Goal: Task Accomplishment & Management: Manage account settings

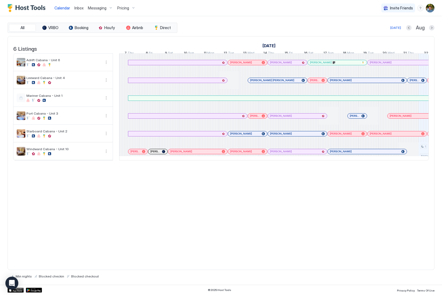
scroll to position [0, 299]
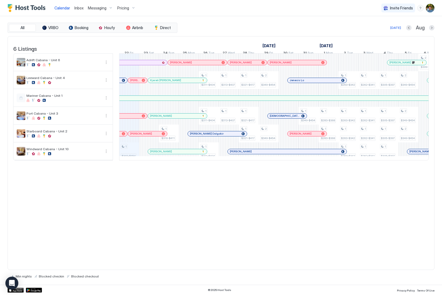
click at [429, 7] on img "User profile" at bounding box center [429, 8] width 9 height 9
click at [376, 30] on span "Settings" at bounding box center [381, 30] width 15 height 5
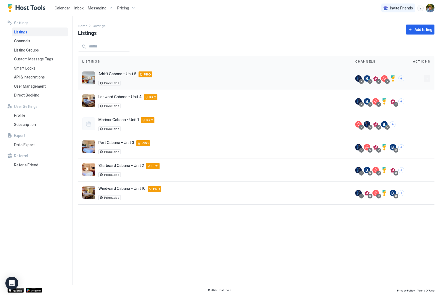
click at [428, 81] on button "More options" at bounding box center [426, 78] width 6 height 6
click at [415, 103] on span "Listing Settings" at bounding box center [414, 103] width 24 height 4
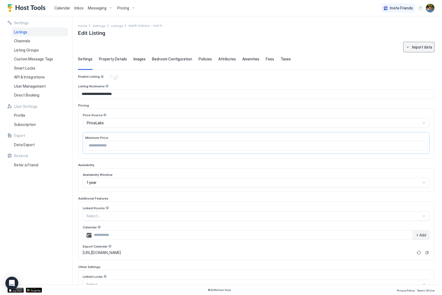
click at [406, 50] on button "Import data" at bounding box center [418, 47] width 31 height 11
click at [357, 42] on div at bounding box center [221, 147] width 442 height 295
click at [24, 145] on span "Data Export" at bounding box center [24, 144] width 21 height 5
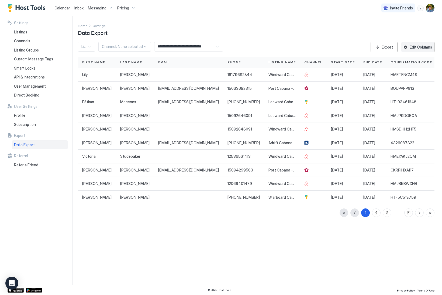
click at [417, 47] on div "Edit Columns" at bounding box center [420, 47] width 22 height 6
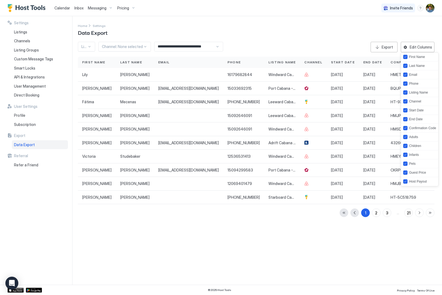
click at [279, 240] on div at bounding box center [221, 147] width 442 height 295
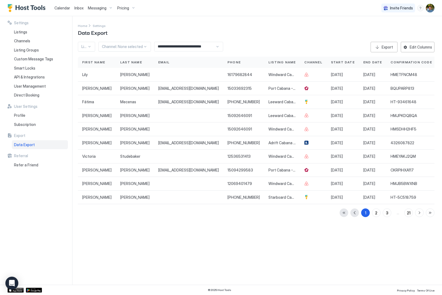
scroll to position [0, 172]
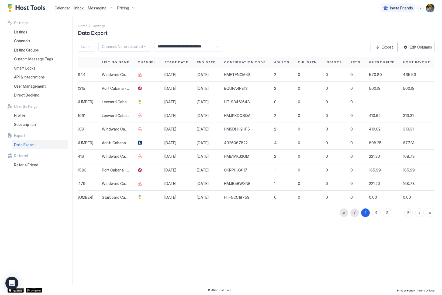
click at [62, 9] on span "Calendar" at bounding box center [62, 8] width 16 height 5
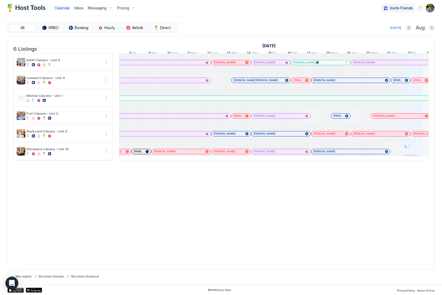
scroll to position [0, 144]
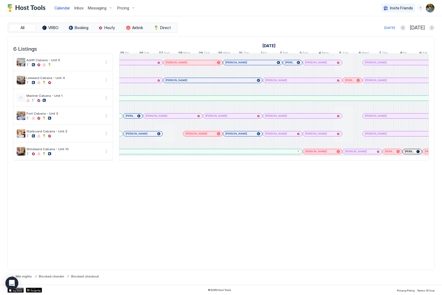
click at [0, 0] on div at bounding box center [0, 0] width 0 height 0
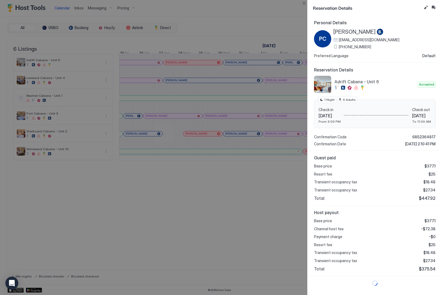
click at [361, 31] on span "[PERSON_NAME]" at bounding box center [354, 32] width 42 height 7
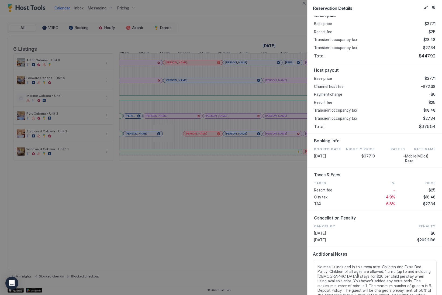
scroll to position [136, 0]
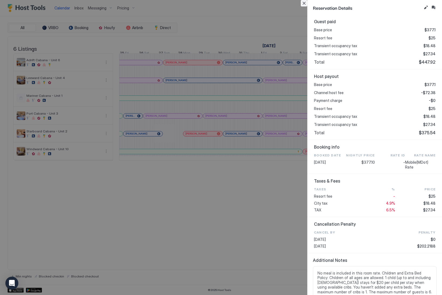
click at [303, 2] on button "Close" at bounding box center [303, 3] width 6 height 6
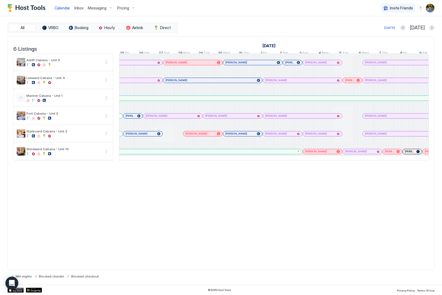
click at [322, 65] on div "[PERSON_NAME]" at bounding box center [322, 62] width 39 height 5
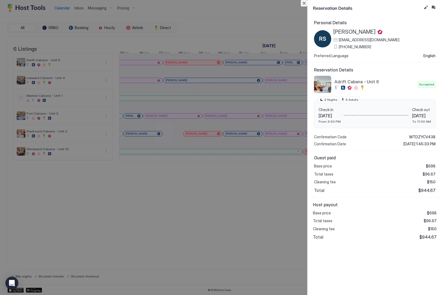
click at [302, 2] on button "Close" at bounding box center [303, 3] width 6 height 6
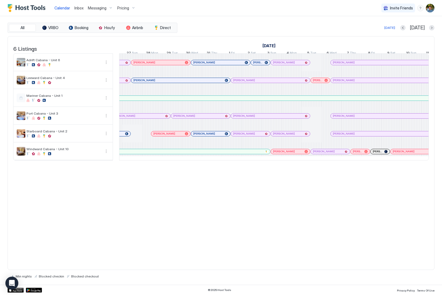
scroll to position [0, 0]
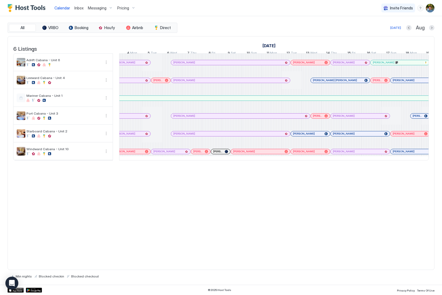
click at [193, 65] on div at bounding box center [193, 62] width 4 height 4
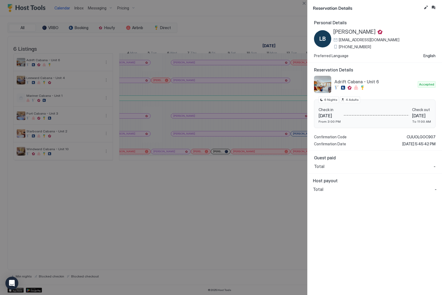
click at [344, 33] on span "[PERSON_NAME]" at bounding box center [354, 32] width 42 height 7
click at [304, 2] on button "Close" at bounding box center [303, 3] width 6 height 6
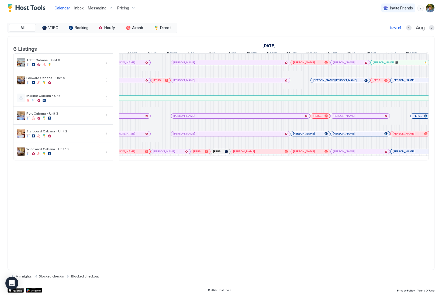
click at [307, 65] on div at bounding box center [308, 62] width 4 height 4
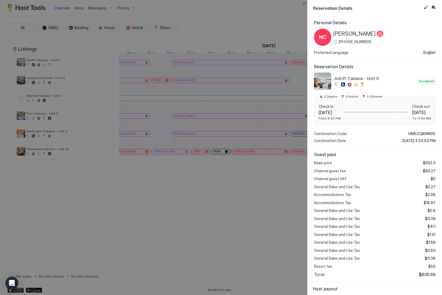
click at [340, 32] on span "[PERSON_NAME]" at bounding box center [354, 33] width 42 height 7
click at [303, 3] on button "Close" at bounding box center [303, 3] width 6 height 6
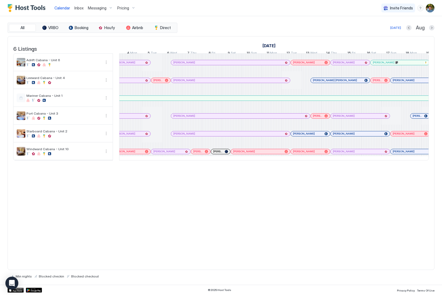
click at [338, 65] on div at bounding box center [338, 62] width 4 height 4
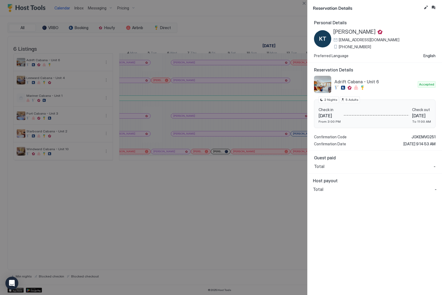
click at [338, 32] on span "[PERSON_NAME]" at bounding box center [354, 32] width 42 height 7
click at [304, 2] on button "Close" at bounding box center [303, 3] width 6 height 6
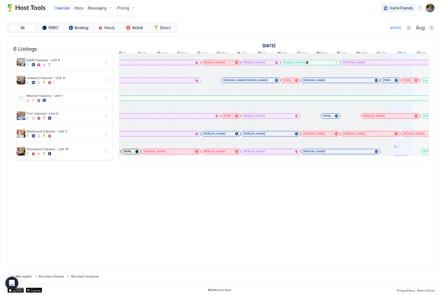
scroll to position [0, 468]
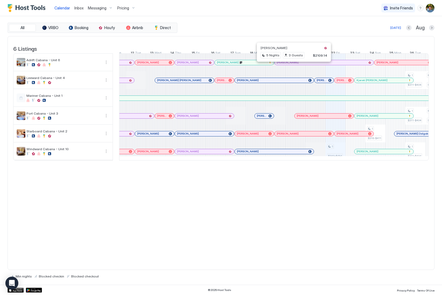
click at [292, 65] on div at bounding box center [291, 62] width 4 height 4
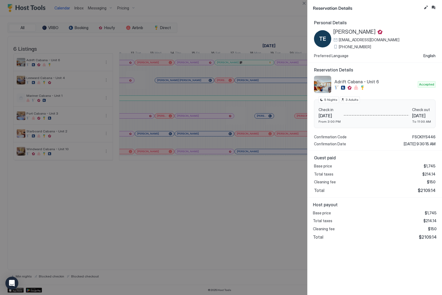
click at [352, 31] on span "[PERSON_NAME]" at bounding box center [354, 32] width 42 height 7
drag, startPoint x: 303, startPoint y: 4, endPoint x: 301, endPoint y: 0, distance: 4.0
click at [303, 4] on button "Close" at bounding box center [303, 3] width 6 height 6
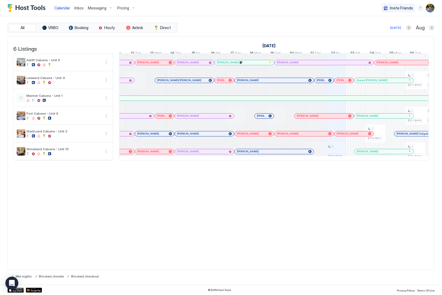
scroll to position [0, 221]
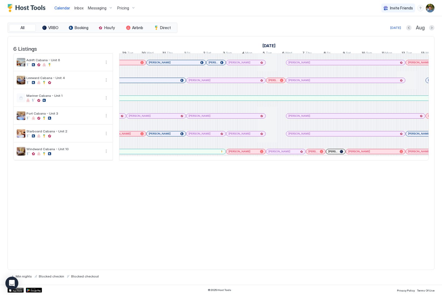
click at [164, 160] on div at bounding box center [273, 160] width 309 height 0
click at [199, 65] on div at bounding box center [199, 62] width 4 height 4
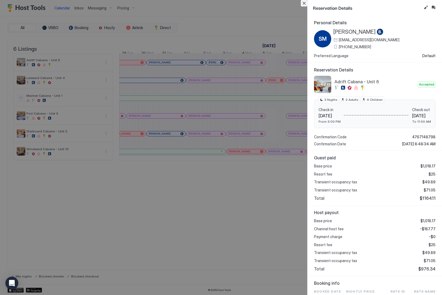
click at [305, 4] on button "Close" at bounding box center [303, 3] width 6 height 6
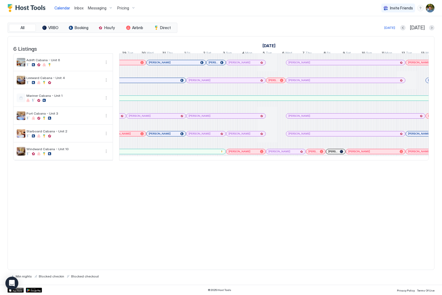
click at [214, 65] on div at bounding box center [214, 62] width 4 height 4
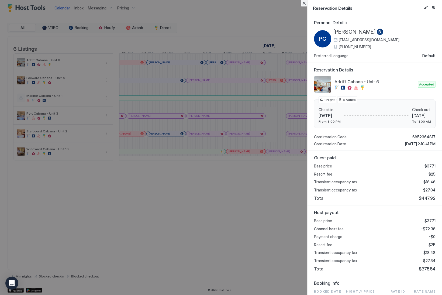
drag, startPoint x: 304, startPoint y: 4, endPoint x: 294, endPoint y: 12, distance: 12.3
click at [304, 4] on button "Close" at bounding box center [303, 3] width 6 height 6
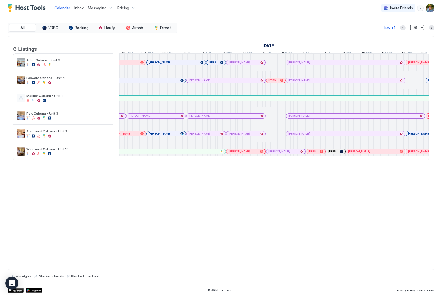
click at [211, 65] on div at bounding box center [210, 62] width 4 height 4
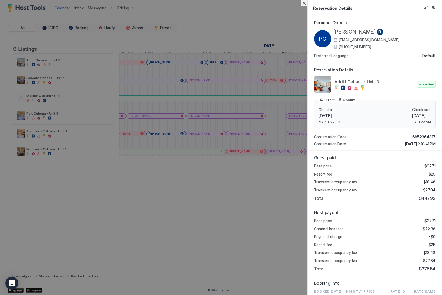
click at [304, 5] on button "Close" at bounding box center [303, 3] width 6 height 6
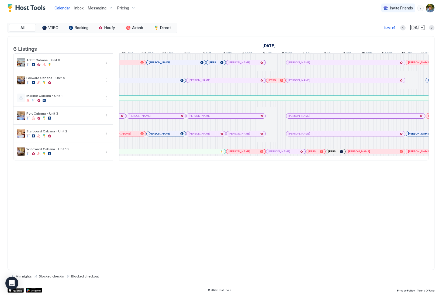
click at [240, 65] on div at bounding box center [240, 62] width 4 height 4
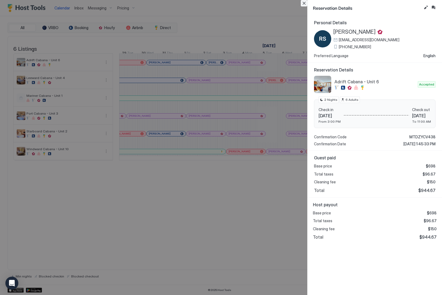
click at [306, 3] on button "Close" at bounding box center [303, 3] width 6 height 6
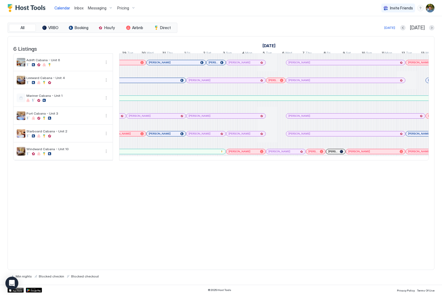
click at [297, 65] on div at bounding box center [297, 62] width 4 height 4
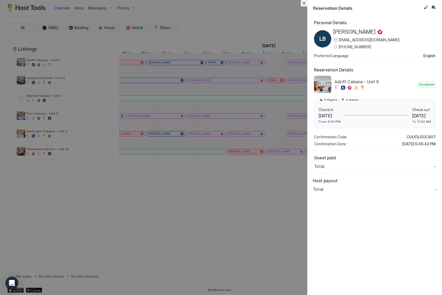
click at [303, 3] on button "Close" at bounding box center [303, 3] width 6 height 6
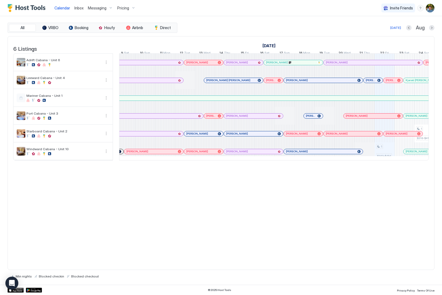
scroll to position [0, 445]
click at [199, 65] on div at bounding box center [201, 62] width 4 height 4
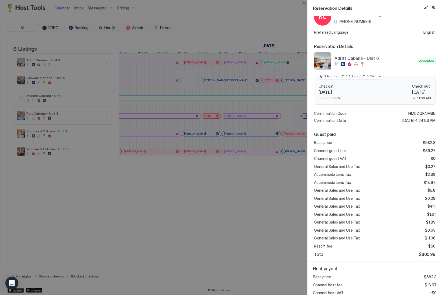
scroll to position [41, 0]
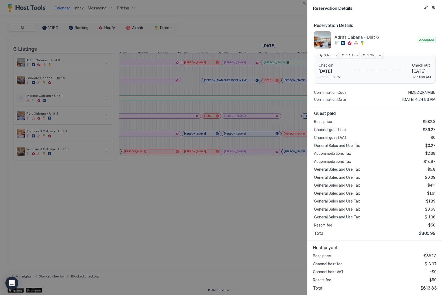
click at [240, 69] on div at bounding box center [221, 147] width 442 height 295
click at [304, 3] on button "Close" at bounding box center [303, 3] width 6 height 6
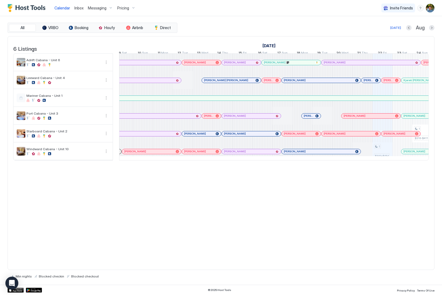
click at [241, 65] on div at bounding box center [241, 62] width 4 height 4
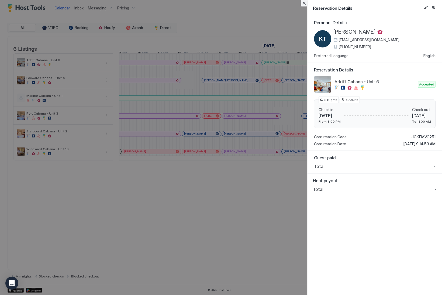
click at [302, 5] on button "Close" at bounding box center [303, 3] width 6 height 6
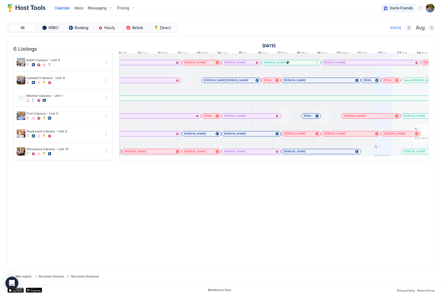
click at [228, 243] on div "6 Listings [DATE] [DATE] [DATE] 18 Fri 19 Sat 20 Sun 21 Mon 22 Tue 23 Wed 24 Th…" at bounding box center [221, 153] width 427 height 234
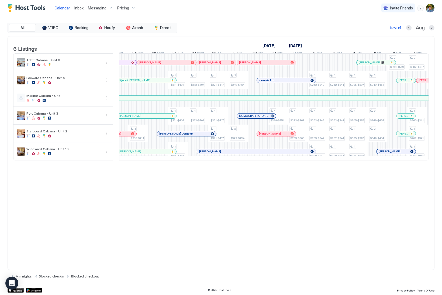
scroll to position [0, 748]
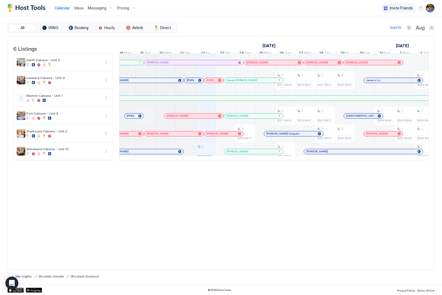
click at [100, 217] on div "6 Listings [DATE] [DATE] [DATE] 7 Thu 8 Fri 9 Sat 10 Sun 11 Mon 12 Tue 13 Wed 1…" at bounding box center [221, 153] width 427 height 234
click at [229, 232] on div "6 Listings [DATE] [DATE] [DATE] 7 Thu 8 Fri 9 Sat 10 Sun 11 Mon 12 Tue 13 Wed 1…" at bounding box center [221, 153] width 427 height 234
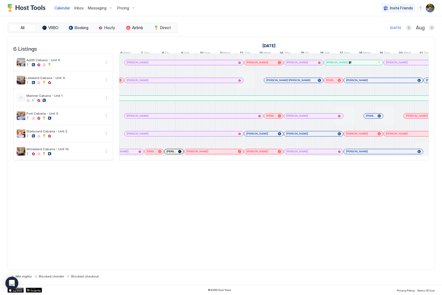
scroll to position [0, 112]
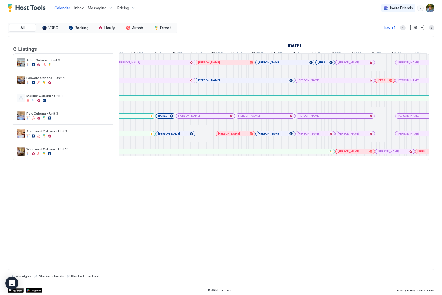
click at [288, 65] on div "[PERSON_NAME]" at bounding box center [285, 62] width 59 height 5
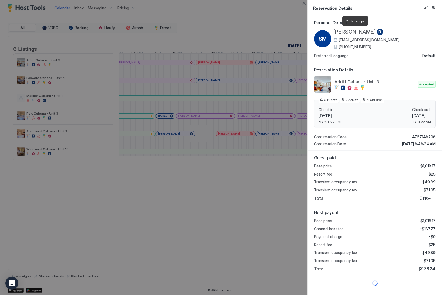
click at [350, 32] on span "[PERSON_NAME]" at bounding box center [354, 32] width 42 height 7
click at [305, 4] on button "Close" at bounding box center [303, 3] width 6 height 6
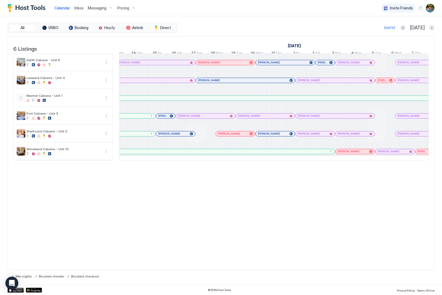
click at [323, 65] on div at bounding box center [323, 62] width 4 height 4
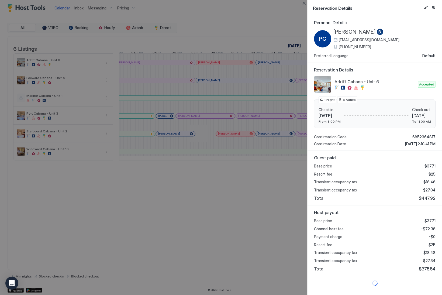
click at [354, 30] on span "[PERSON_NAME]" at bounding box center [354, 32] width 42 height 7
click at [304, 5] on button "Close" at bounding box center [303, 3] width 6 height 6
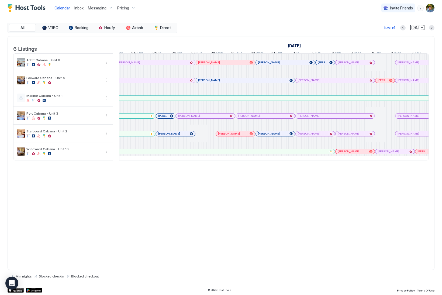
click at [350, 65] on div at bounding box center [350, 62] width 4 height 4
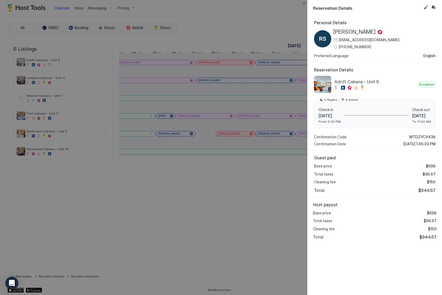
click at [339, 32] on span "[PERSON_NAME]" at bounding box center [354, 32] width 42 height 7
click at [253, 201] on div at bounding box center [221, 147] width 442 height 295
click at [303, 4] on button "Close" at bounding box center [303, 3] width 6 height 6
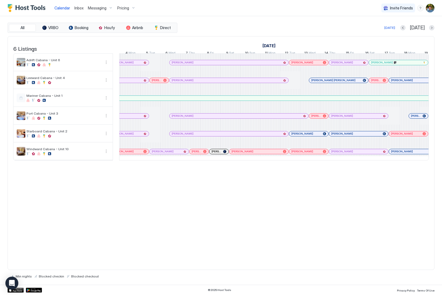
scroll to position [0, 382]
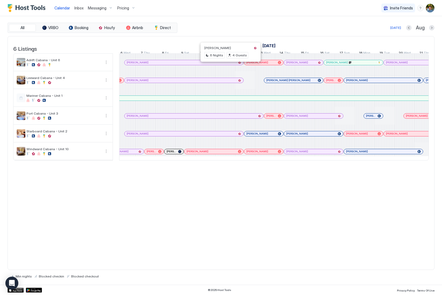
click at [229, 65] on div at bounding box center [229, 62] width 4 height 4
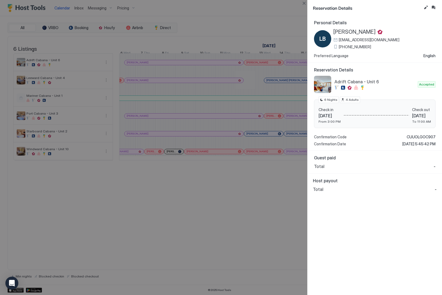
click at [340, 32] on span "[PERSON_NAME]" at bounding box center [354, 32] width 42 height 7
drag, startPoint x: 302, startPoint y: 1, endPoint x: 296, endPoint y: 0, distance: 6.3
click at [302, 1] on button "Close" at bounding box center [303, 3] width 6 height 6
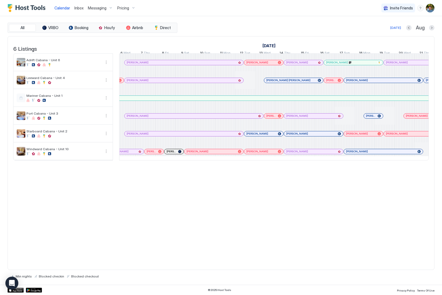
click at [261, 65] on div at bounding box center [260, 62] width 4 height 4
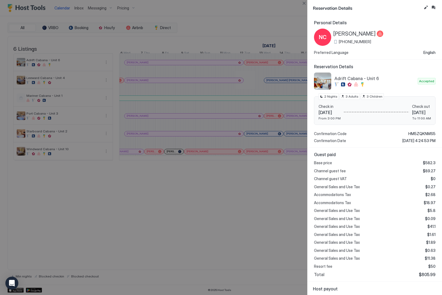
click at [352, 34] on span "[PERSON_NAME]" at bounding box center [354, 33] width 42 height 7
click at [303, 2] on button "Close" at bounding box center [303, 3] width 6 height 6
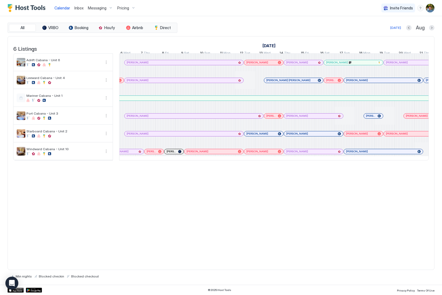
click at [298, 65] on div at bounding box center [298, 62] width 4 height 4
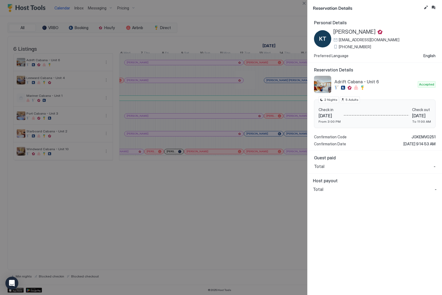
click at [348, 31] on span "[PERSON_NAME]" at bounding box center [354, 32] width 42 height 7
click at [305, 2] on button "Close" at bounding box center [303, 3] width 6 height 6
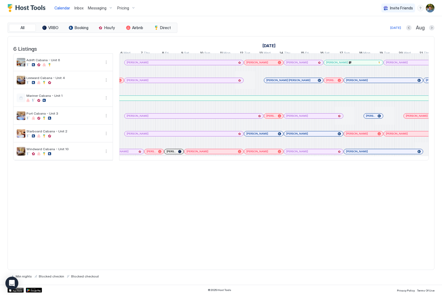
click at [177, 194] on div "6 Listings [DATE] [DATE] [DATE] 18 Fri 19 Sat 20 Sun 21 Mon 22 Tue 23 Wed 24 Th…" at bounding box center [221, 153] width 427 height 234
click at [397, 27] on div "[DATE]" at bounding box center [395, 27] width 11 height 5
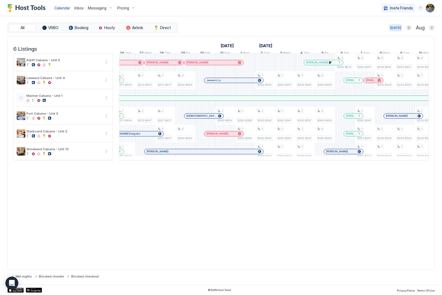
scroll to position [0, 299]
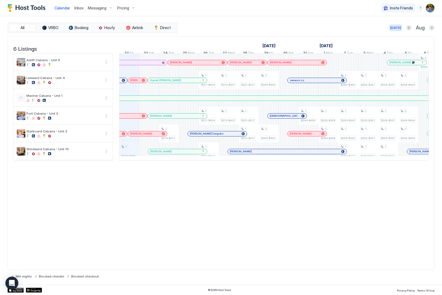
click at [394, 27] on div "[DATE]" at bounding box center [395, 27] width 11 height 5
click at [81, 7] on span "Inbox" at bounding box center [78, 8] width 9 height 5
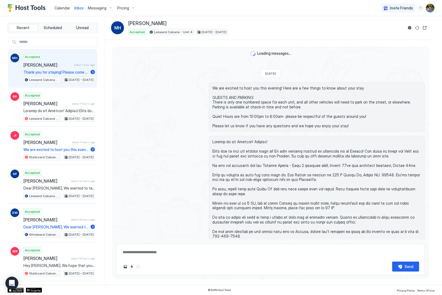
scroll to position [540, 0]
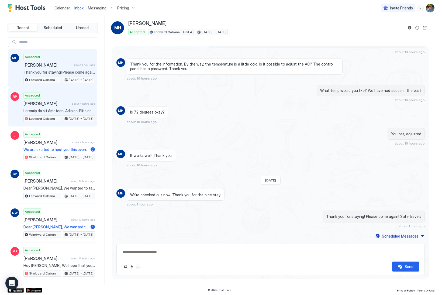
click at [45, 102] on span "[PERSON_NAME]" at bounding box center [46, 103] width 46 height 5
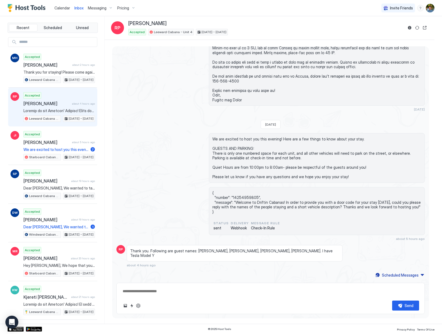
scroll to position [97, 0]
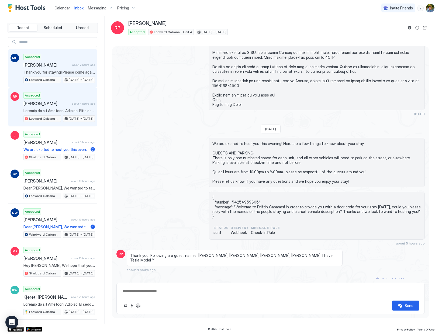
click at [48, 71] on span "Thank you for staying! Please come again! Safe travels" at bounding box center [58, 72] width 71 height 5
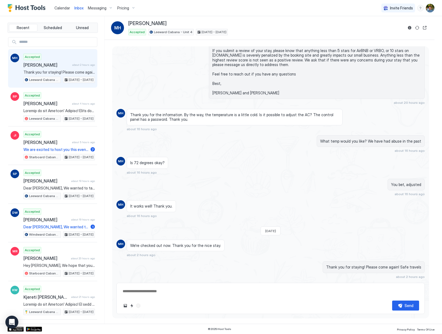
scroll to position [501, 0]
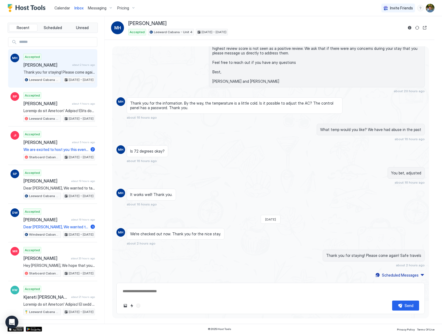
click at [57, 7] on span "Calendar" at bounding box center [62, 8] width 16 height 5
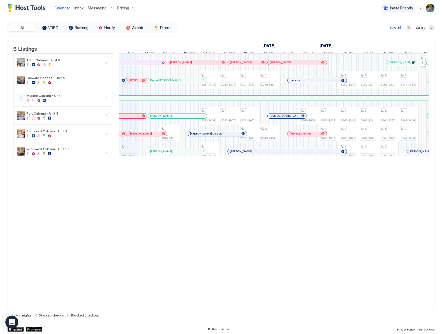
scroll to position [0, 570]
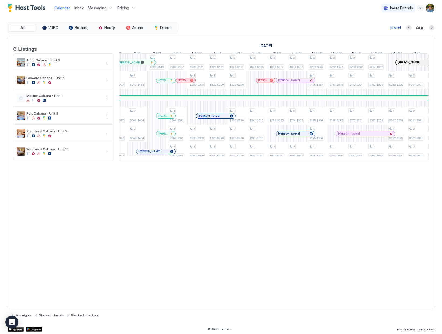
click at [322, 160] on div at bounding box center [273, 160] width 309 height 0
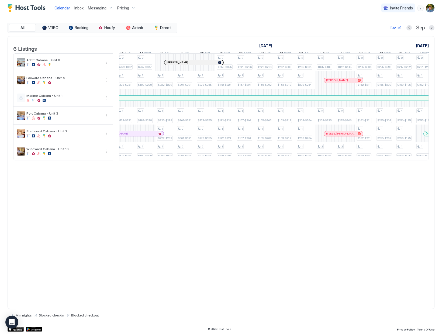
scroll to position [0, 673]
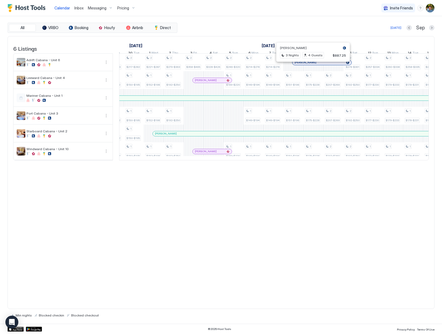
click at [310, 65] on div at bounding box center [310, 62] width 4 height 4
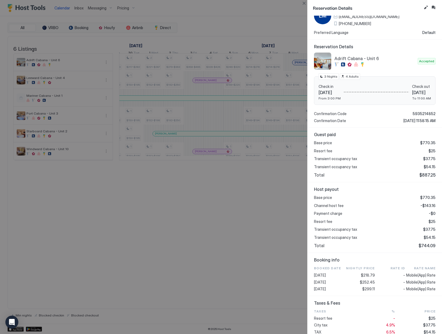
scroll to position [0, 0]
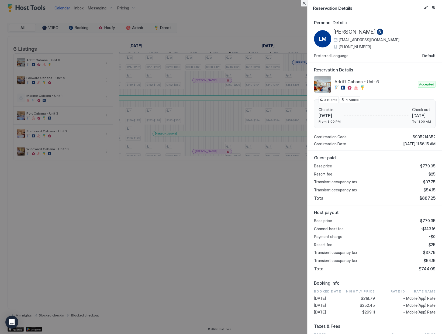
click at [303, 2] on button "Close" at bounding box center [303, 3] width 6 height 6
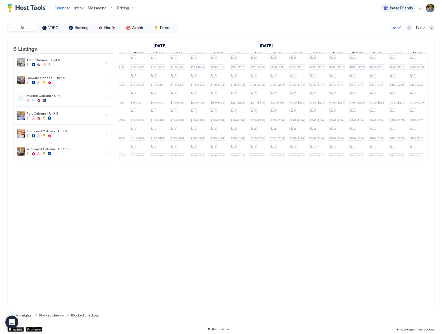
scroll to position [0, 390]
click at [393, 27] on div "[DATE]" at bounding box center [395, 27] width 11 height 5
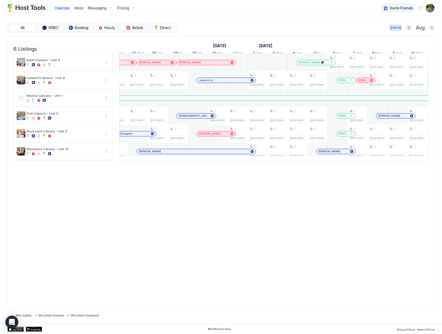
scroll to position [0, 299]
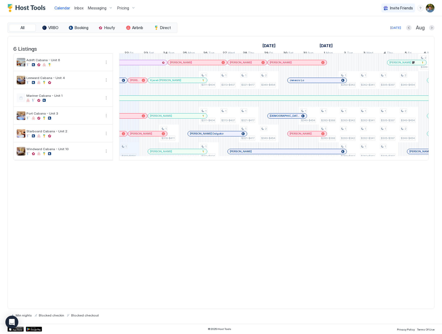
click at [227, 33] on div "All VRBO Booking Houfy Airbnb Direct [DATE] [DATE] Listings [DATE] [DATE] [DATE…" at bounding box center [221, 170] width 427 height 294
click at [173, 31] on button "Direct" at bounding box center [162, 28] width 27 height 8
click at [28, 27] on button "All" at bounding box center [22, 28] width 27 height 8
click at [432, 6] on img "User profile" at bounding box center [429, 8] width 9 height 9
click at [394, 31] on div "Settings" at bounding box center [399, 30] width 68 height 9
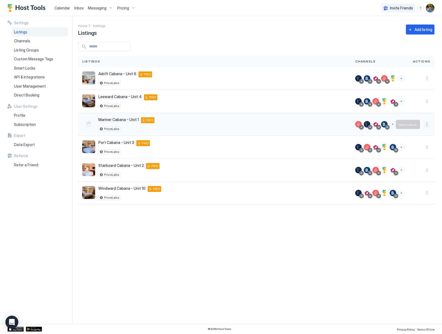
click at [427, 123] on button "More options" at bounding box center [426, 124] width 6 height 6
click at [327, 170] on div at bounding box center [221, 167] width 442 height 334
click at [426, 169] on button "More options" at bounding box center [426, 170] width 6 height 6
click at [417, 206] on div "Connect Channel" at bounding box center [412, 203] width 37 height 9
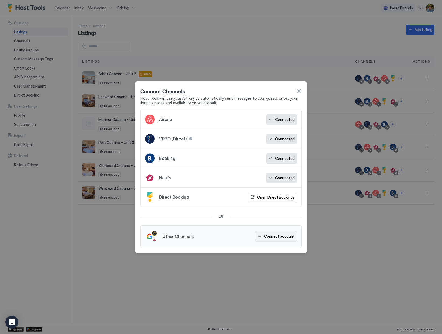
click at [276, 234] on div "Connect account" at bounding box center [279, 236] width 30 height 6
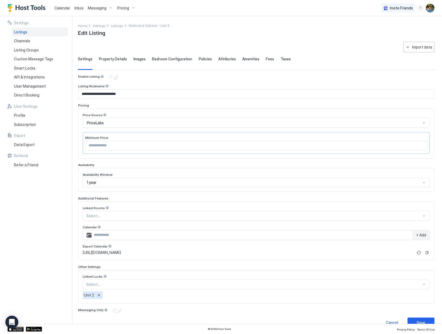
scroll to position [10, 0]
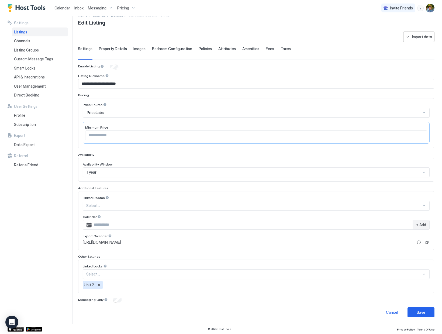
click at [120, 50] on span "Property Details" at bounding box center [113, 48] width 28 height 5
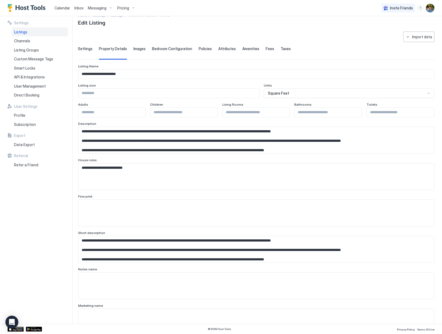
click at [134, 49] on span "Images" at bounding box center [139, 48] width 12 height 5
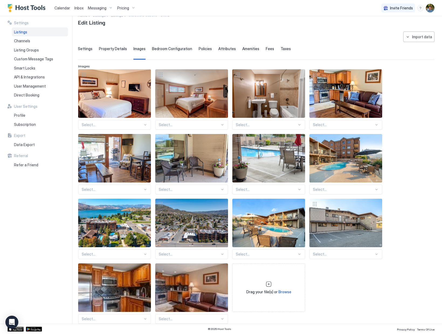
click at [90, 50] on span "Settings" at bounding box center [85, 48] width 15 height 5
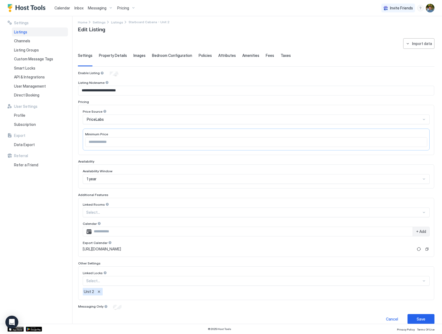
scroll to position [0, 0]
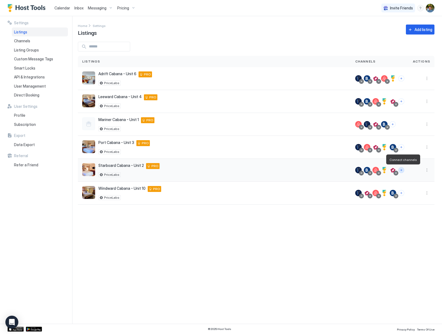
click at [401, 170] on button "Connect channels" at bounding box center [401, 170] width 6 height 6
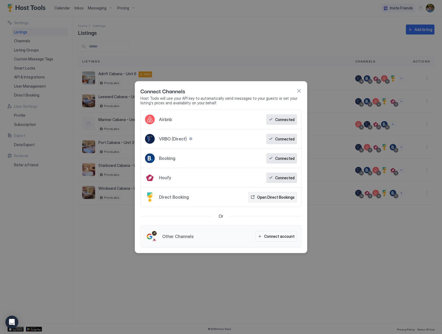
click at [267, 199] on div "Open Direct Bookings" at bounding box center [275, 197] width 37 height 6
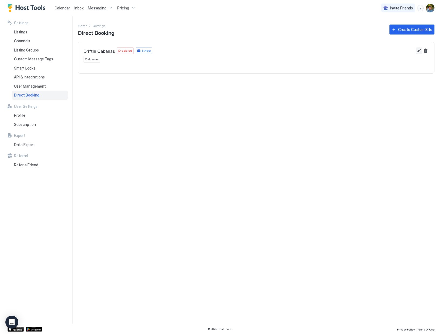
click at [419, 52] on button "Edit" at bounding box center [418, 50] width 6 height 6
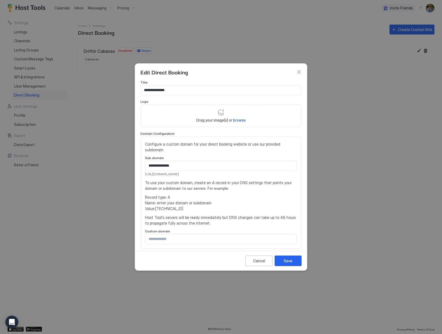
drag, startPoint x: 213, startPoint y: 173, endPoint x: 141, endPoint y: 174, distance: 71.9
click at [141, 174] on div "**********" at bounding box center [220, 193] width 161 height 112
copy span "[URL][DOMAIN_NAME]"
click at [200, 238] on input "Input Field" at bounding box center [220, 238] width 151 height 9
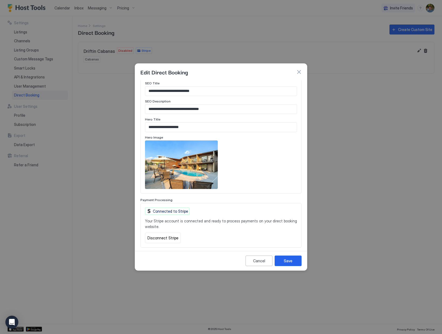
scroll to position [233, 0]
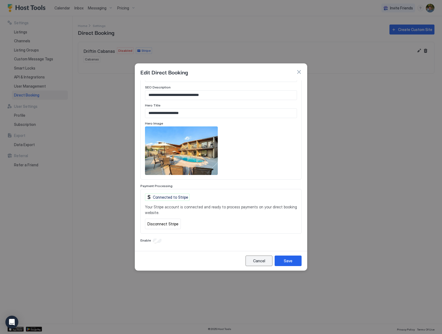
click at [261, 258] on div "Cancel" at bounding box center [259, 261] width 12 height 6
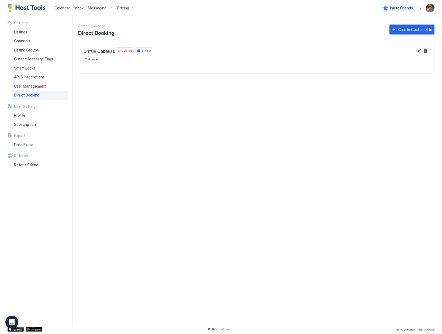
click at [419, 52] on button "Edit" at bounding box center [418, 50] width 6 height 6
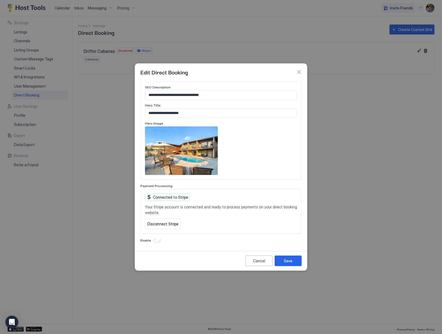
click at [300, 72] on button "button" at bounding box center [298, 71] width 5 height 5
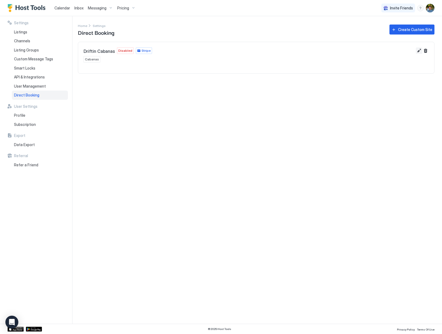
click at [418, 51] on button "Edit" at bounding box center [418, 50] width 6 height 6
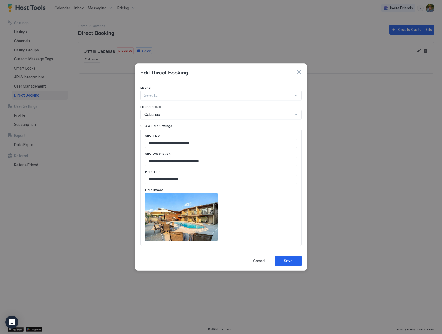
scroll to position [153, 0]
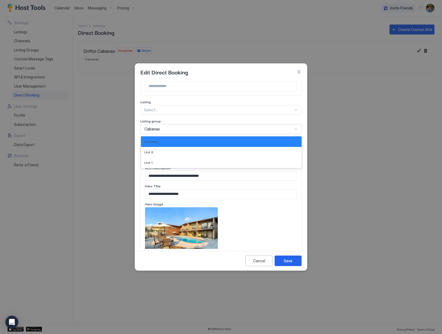
click at [181, 130] on div "Cabanas" at bounding box center [218, 129] width 148 height 5
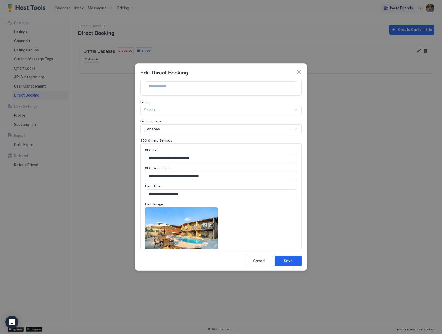
click at [299, 73] on button "button" at bounding box center [298, 71] width 5 height 5
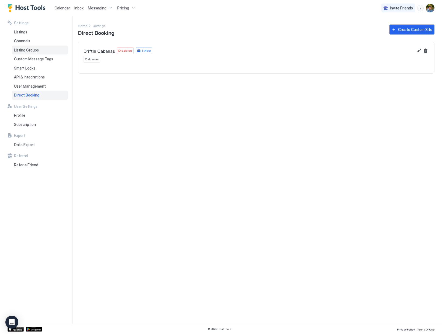
click at [30, 50] on span "Listing Groups" at bounding box center [26, 50] width 25 height 5
click at [418, 51] on button "Edit" at bounding box center [418, 50] width 6 height 6
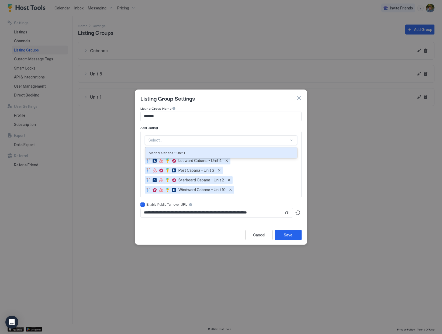
click at [291, 140] on div at bounding box center [291, 140] width 4 height 4
click at [242, 152] on div "Mariner Cabana - Unit 1" at bounding box center [221, 153] width 145 height 4
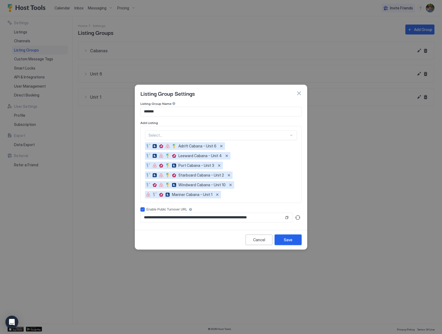
click at [294, 242] on button "Save" at bounding box center [287, 239] width 27 height 11
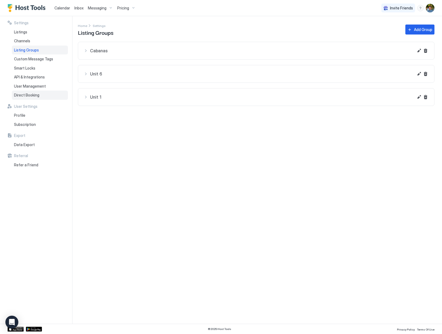
click at [38, 96] on span "Direct Booking" at bounding box center [26, 95] width 25 height 5
click at [419, 51] on button "Edit" at bounding box center [418, 50] width 6 height 6
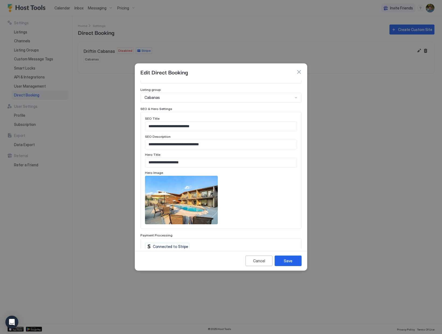
scroll to position [233, 0]
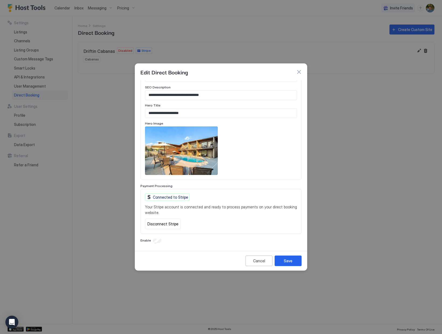
click at [151, 239] on div "Enable" at bounding box center [220, 240] width 161 height 5
click at [290, 259] on div "Save" at bounding box center [288, 261] width 9 height 6
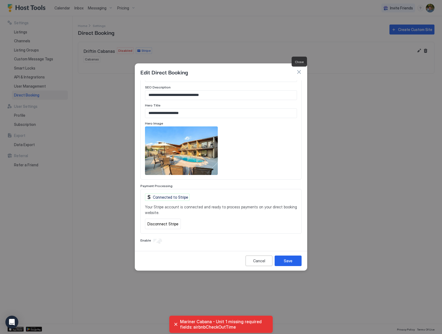
click at [301, 72] on button "button" at bounding box center [298, 71] width 5 height 5
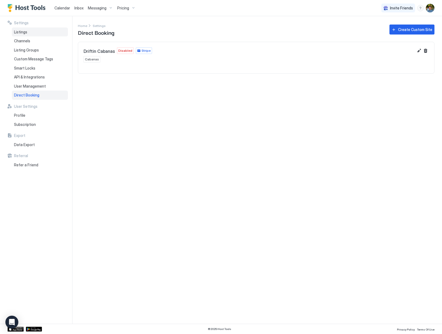
click at [24, 30] on span "Listings" at bounding box center [20, 32] width 13 height 5
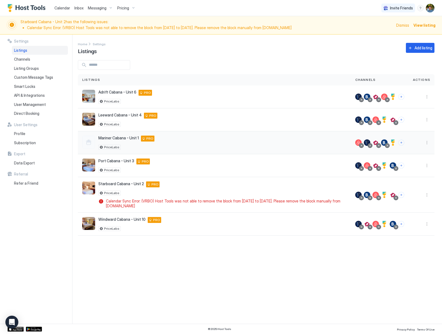
click at [428, 124] on div at bounding box center [421, 119] width 26 height 23
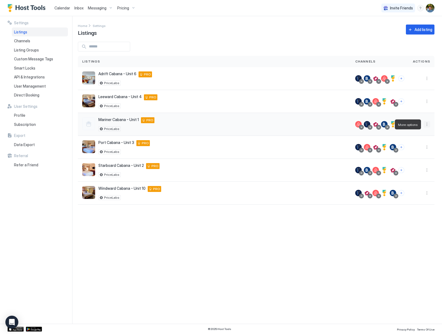
click at [428, 124] on button "More options" at bounding box center [426, 124] width 6 height 6
click at [417, 165] on span "Airbnb Settings" at bounding box center [414, 166] width 24 height 4
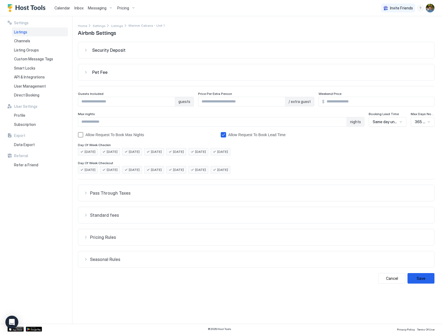
click at [39, 33] on div "Listings" at bounding box center [40, 31] width 56 height 9
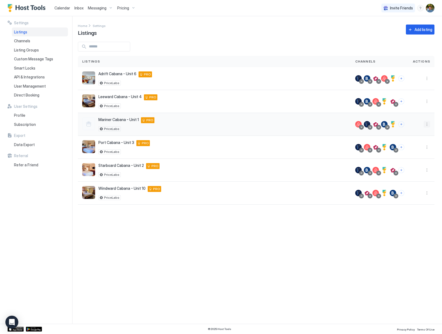
click at [427, 125] on button "More options" at bounding box center [426, 124] width 6 height 6
click at [412, 149] on span "Listing Settings" at bounding box center [414, 149] width 24 height 4
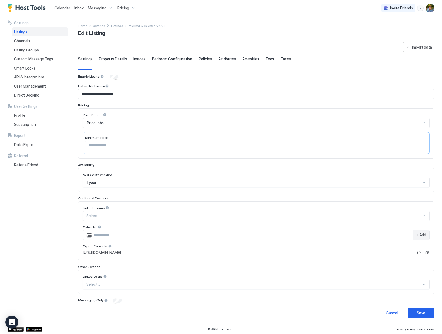
click at [117, 61] on span "Property Details" at bounding box center [113, 59] width 28 height 5
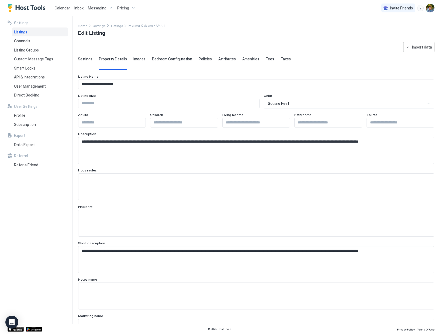
click at [141, 60] on span "Images" at bounding box center [139, 59] width 12 height 5
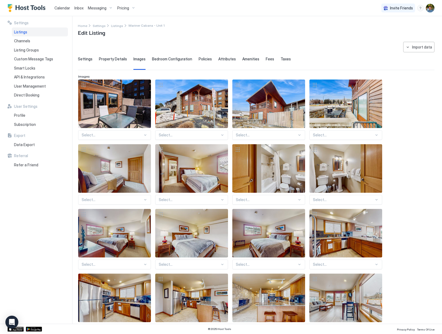
click at [171, 58] on span "Bedroom Configuration" at bounding box center [172, 59] width 40 height 5
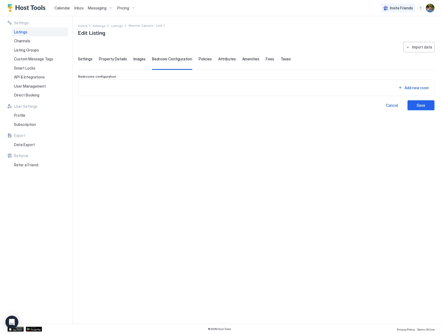
click at [200, 58] on span "Policies" at bounding box center [204, 59] width 13 height 5
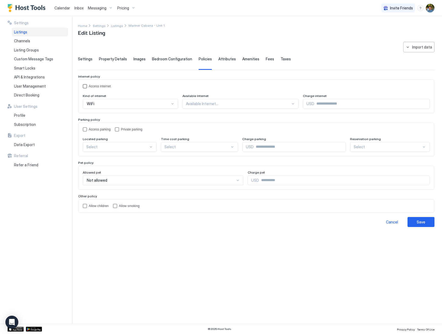
click at [85, 86] on div "accessInternet" at bounding box center [85, 86] width 4 height 4
click at [116, 101] on div "WiFi" at bounding box center [128, 103] width 83 height 5
click at [212, 100] on div "Available Internet..." at bounding box center [240, 104] width 116 height 10
click at [207, 117] on div "All areas" at bounding box center [240, 116] width 109 height 4
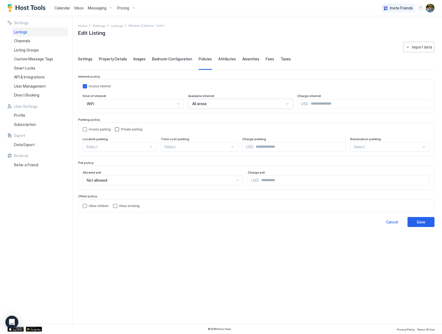
click at [118, 129] on div "privateParking" at bounding box center [117, 129] width 4 height 4
click at [107, 143] on div "Select" at bounding box center [120, 147] width 74 height 10
click at [107, 160] on div "On Site" at bounding box center [119, 159] width 67 height 4
click at [221, 59] on span "Attributes" at bounding box center [227, 59] width 18 height 5
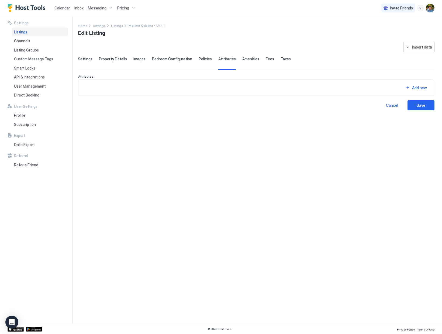
click at [244, 60] on span "Amenities" at bounding box center [250, 59] width 17 height 5
click at [265, 60] on span "Fees" at bounding box center [269, 59] width 8 height 5
click at [283, 61] on span "Taxes" at bounding box center [285, 59] width 10 height 5
click at [270, 60] on div "Settings Property Details Images Bedroom Configuration Policies Attributes Amen…" at bounding box center [256, 63] width 356 height 13
click at [106, 60] on span "Property Details" at bounding box center [113, 59] width 28 height 5
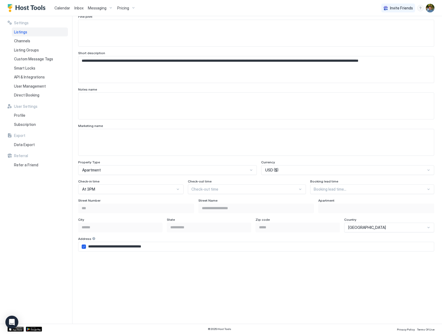
scroll to position [188, 0]
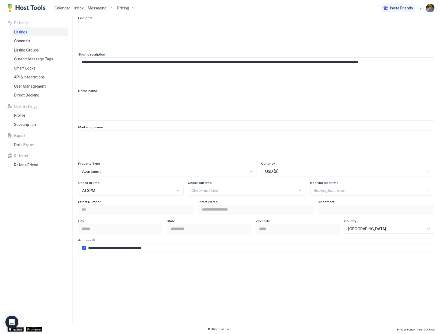
click at [175, 191] on div at bounding box center [129, 190] width 94 height 5
click at [214, 229] on div "At 11AM" at bounding box center [246, 228] width 111 height 4
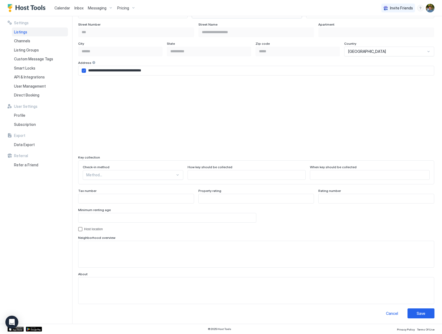
scroll to position [367, 0]
click at [142, 170] on div "Method..." at bounding box center [133, 174] width 100 height 10
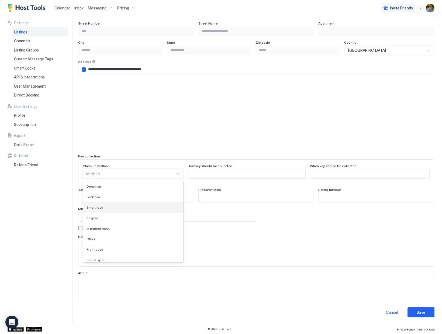
click at [113, 207] on div "Smart lock" at bounding box center [132, 207] width 93 height 4
click at [139, 219] on input "Input Field" at bounding box center [166, 216] width 177 height 9
type input "**"
click at [420, 294] on div "Save" at bounding box center [420, 312] width 9 height 6
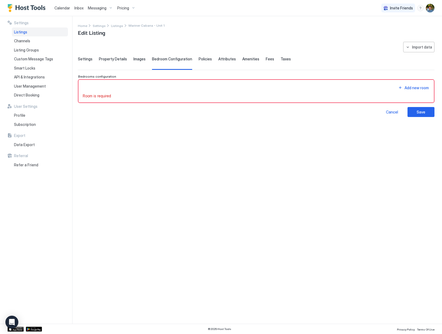
scroll to position [0, 0]
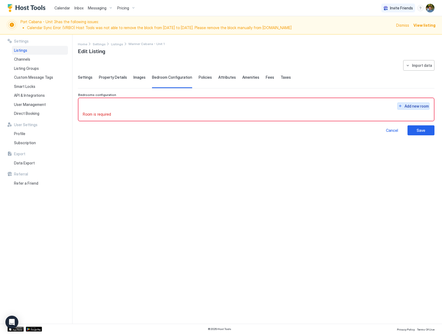
click at [413, 109] on div "Add new room" at bounding box center [416, 106] width 24 height 6
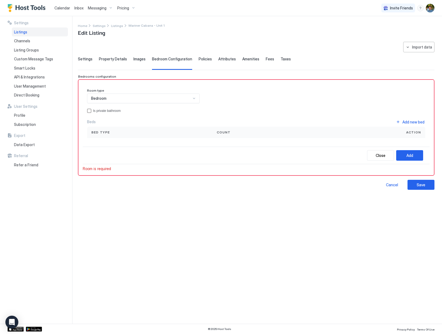
click at [120, 98] on div "Bedroom" at bounding box center [141, 98] width 100 height 5
click at [119, 100] on div "Bedroom" at bounding box center [141, 98] width 100 height 5
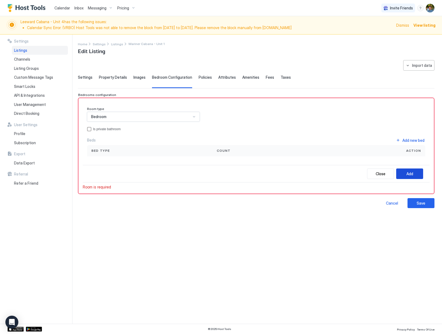
click at [414, 176] on button "Add" at bounding box center [409, 173] width 27 height 11
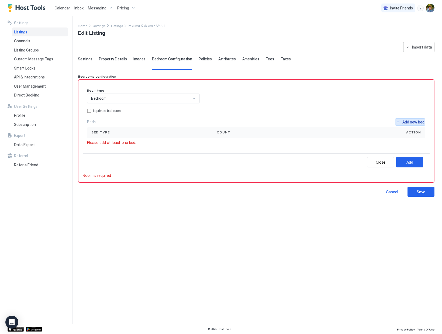
click at [414, 121] on div "Add new bed" at bounding box center [413, 122] width 22 height 6
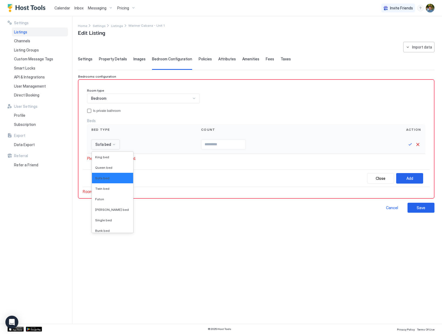
click at [110, 142] on span "Sofa bed" at bounding box center [103, 144] width 16 height 5
click at [108, 156] on div "King bed" at bounding box center [112, 157] width 35 height 4
click at [221, 144] on input "Input Field" at bounding box center [222, 144] width 44 height 9
type input "*"
click at [409, 145] on button "Save" at bounding box center [410, 144] width 6 height 6
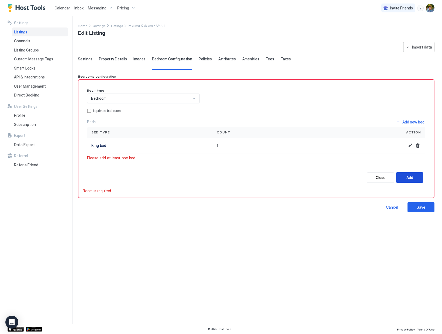
click at [409, 177] on div "Add" at bounding box center [409, 177] width 7 height 6
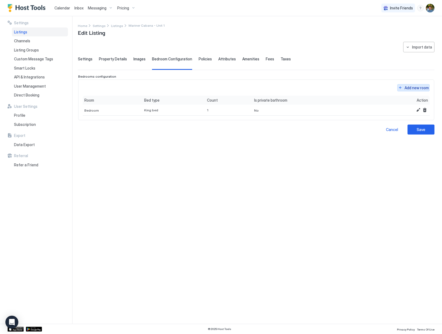
click at [410, 88] on div "Add new room" at bounding box center [416, 88] width 24 height 6
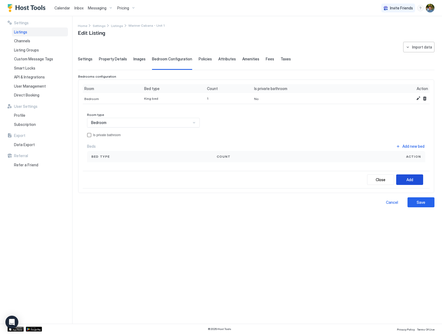
click at [411, 181] on div "Add" at bounding box center [409, 180] width 7 height 6
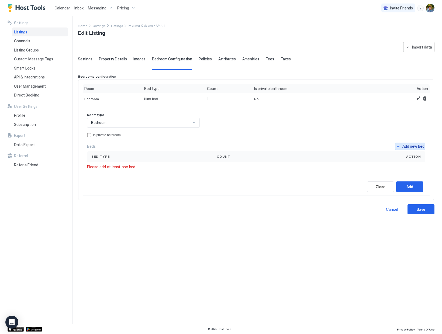
click at [409, 144] on div "Add new bed" at bounding box center [413, 146] width 22 height 6
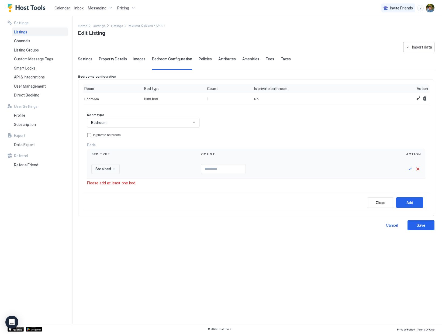
click at [100, 169] on span "Sofa bed" at bounding box center [103, 168] width 16 height 5
click at [102, 191] on span "Queen bed" at bounding box center [103, 192] width 17 height 4
click at [226, 165] on input "Input Field" at bounding box center [230, 168] width 44 height 9
type input "*"
click at [411, 201] on div "Add" at bounding box center [409, 203] width 7 height 6
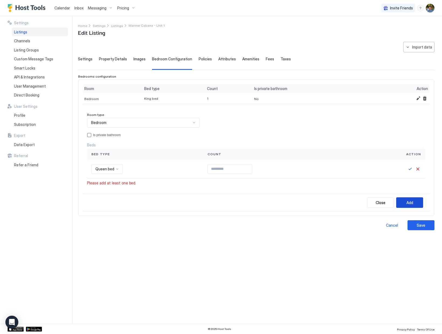
click at [407, 201] on div "Add" at bounding box center [409, 203] width 7 height 6
click at [410, 169] on button "Save" at bounding box center [410, 169] width 6 height 6
click at [418, 200] on button "Add" at bounding box center [409, 202] width 27 height 11
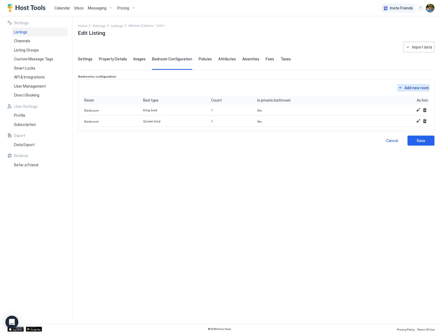
click at [410, 85] on div "Add new room" at bounding box center [416, 88] width 24 height 6
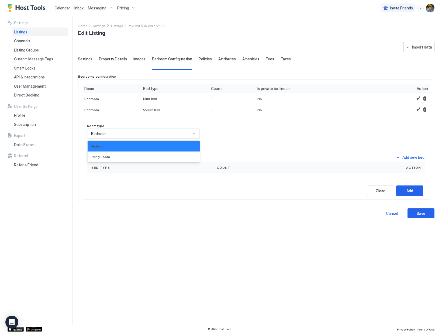
click at [103, 133] on span "Bedroom" at bounding box center [98, 133] width 15 height 5
click at [105, 156] on span "Living Room" at bounding box center [100, 157] width 19 height 4
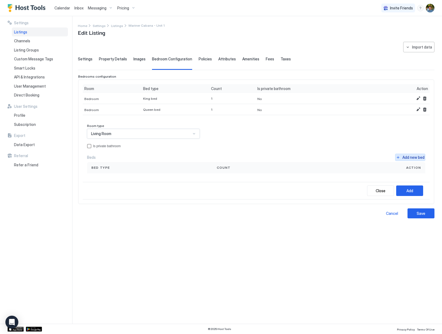
click at [418, 158] on div "Add new bed" at bounding box center [413, 157] width 22 height 6
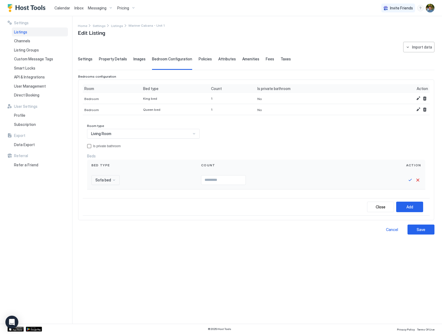
click at [232, 180] on input "Input Field" at bounding box center [223, 179] width 44 height 9
type input "*"
click at [409, 182] on button "Save" at bounding box center [410, 180] width 6 height 6
click at [413, 206] on button "Add" at bounding box center [409, 206] width 27 height 11
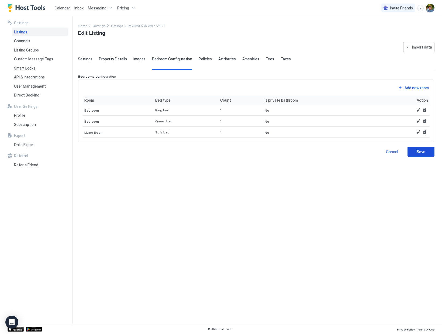
click at [420, 152] on div "Save" at bounding box center [420, 152] width 9 height 6
click at [207, 61] on span "Policies" at bounding box center [204, 59] width 13 height 5
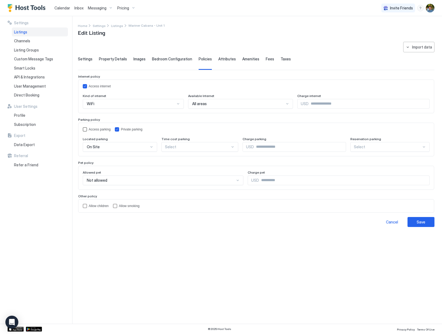
click at [93, 131] on div "Access parking" at bounding box center [100, 129] width 22 height 4
click at [113, 106] on div "On Site" at bounding box center [131, 103] width 88 height 5
click at [113, 148] on div "On Site" at bounding box center [118, 146] width 62 height 5
click at [99, 130] on div "Access parking" at bounding box center [100, 129] width 22 height 4
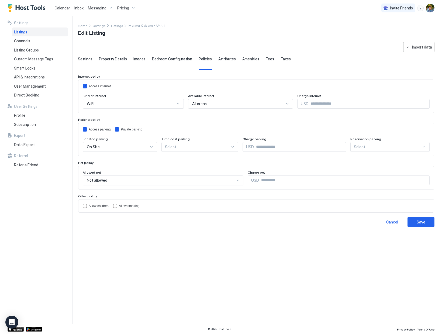
click at [113, 109] on div "On Site" at bounding box center [133, 104] width 101 height 10
click at [114, 156] on div "On Site" at bounding box center [120, 159] width 74 height 11
click at [115, 129] on div "privateParking" at bounding box center [117, 129] width 4 height 4
click at [425, 222] on div "Save" at bounding box center [420, 222] width 9 height 6
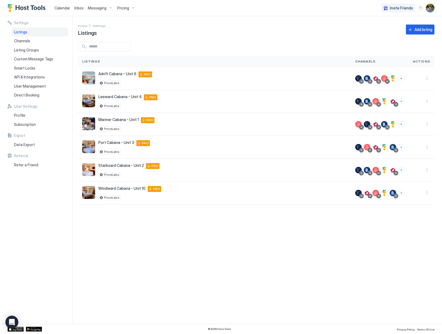
click at [174, 273] on div "Settings Home Settings Listings Add listing Listings Channels Actions Adrift Ca…" at bounding box center [260, 169] width 364 height 307
click at [37, 97] on span "Direct Booking" at bounding box center [26, 95] width 25 height 5
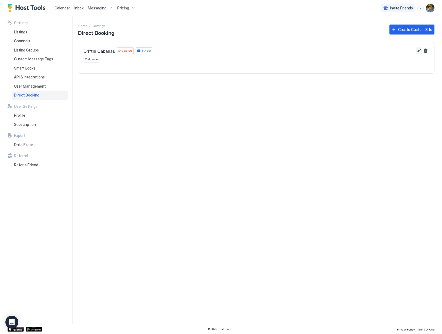
click at [418, 51] on button "Edit" at bounding box center [418, 50] width 6 height 6
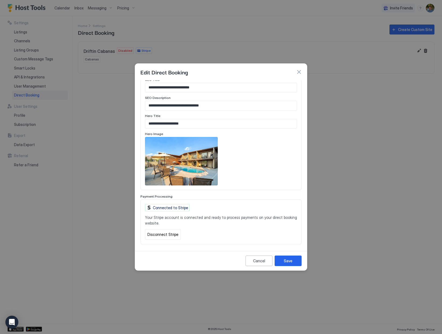
scroll to position [244, 0]
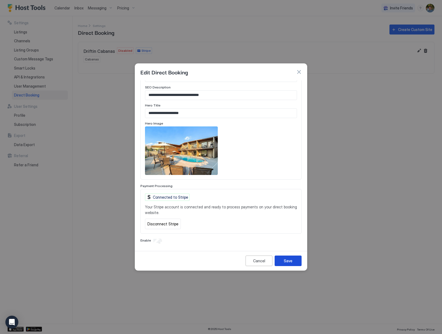
click at [284, 262] on div "Save" at bounding box center [288, 261] width 9 height 6
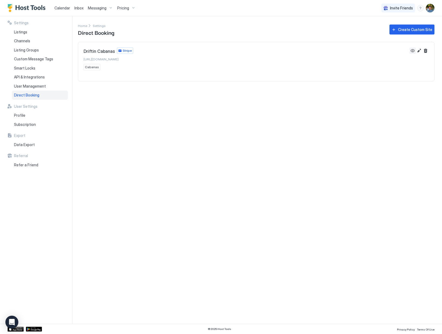
click at [413, 50] on button "View" at bounding box center [412, 50] width 6 height 6
click at [417, 51] on button "Edit" at bounding box center [418, 50] width 6 height 6
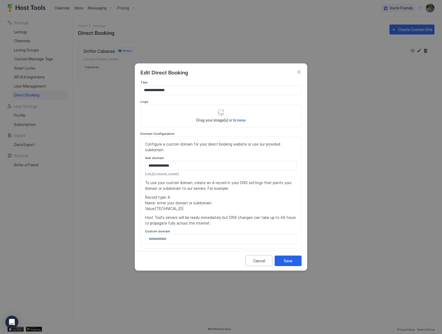
click at [298, 70] on button "button" at bounding box center [298, 71] width 5 height 5
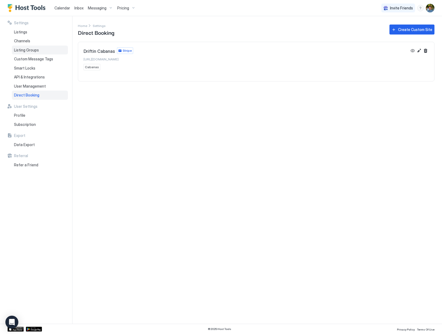
click at [29, 52] on span "Listing Groups" at bounding box center [26, 50] width 25 height 5
click at [85, 49] on div "Cabanas" at bounding box center [248, 50] width 330 height 6
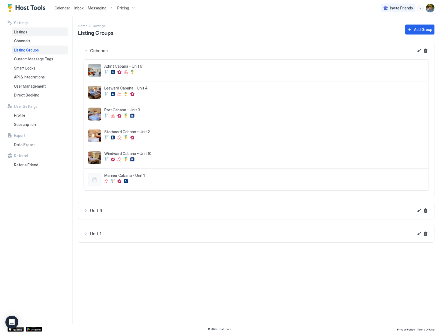
click at [24, 33] on span "Listings" at bounding box center [20, 32] width 13 height 5
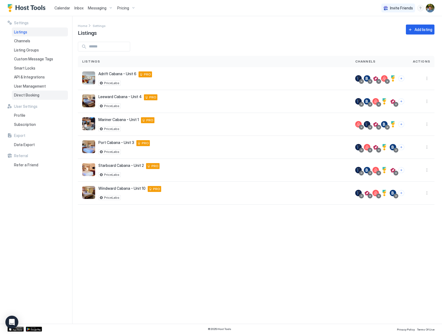
click at [25, 95] on span "Direct Booking" at bounding box center [26, 95] width 25 height 5
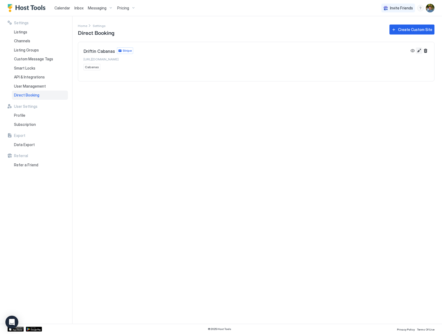
click at [418, 50] on button "Edit" at bounding box center [418, 50] width 6 height 6
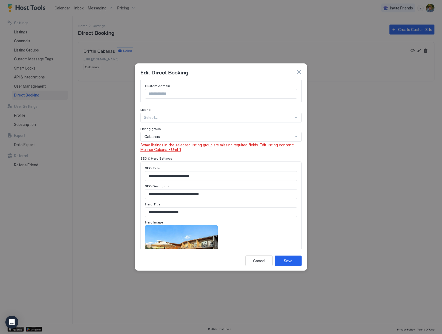
scroll to position [136, 0]
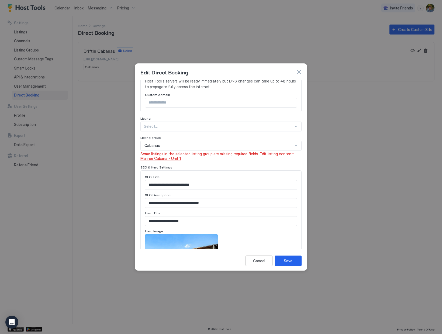
click at [292, 127] on div "Select..." at bounding box center [220, 126] width 161 height 10
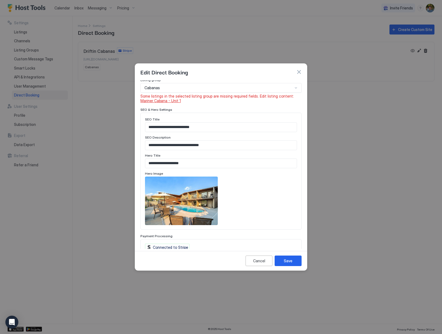
scroll to position [163, 0]
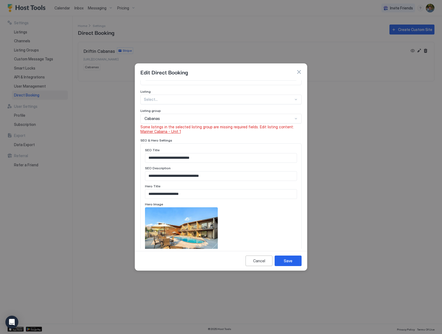
click at [165, 132] on span "Mariner Cabana - Unit 1" at bounding box center [160, 131] width 40 height 5
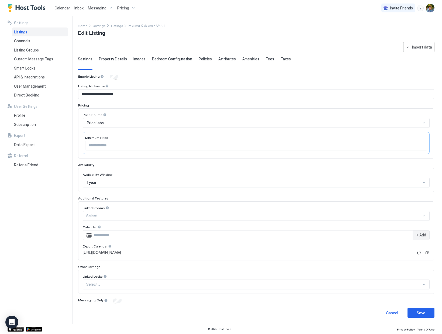
type input "*"
type input "**"
click at [106, 59] on span "Property Details" at bounding box center [113, 58] width 28 height 5
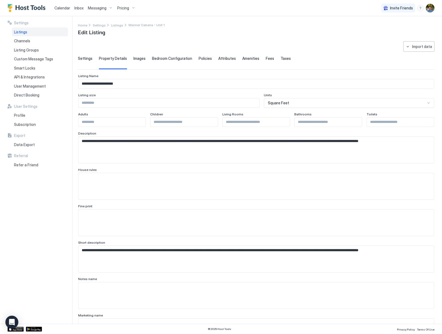
click at [401, 123] on input "Input Field" at bounding box center [399, 121] width 67 height 9
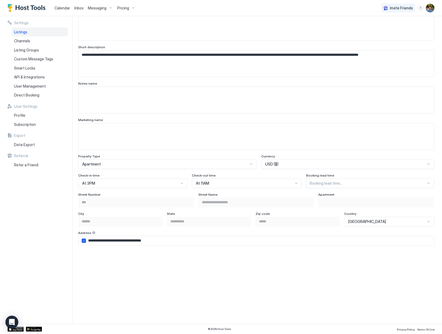
scroll to position [216, 0]
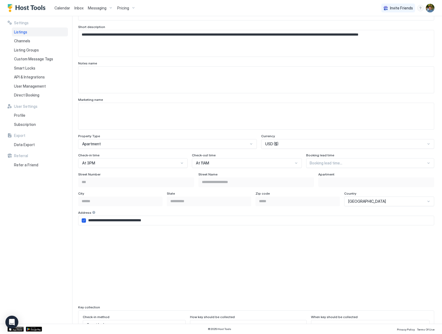
type input "*"
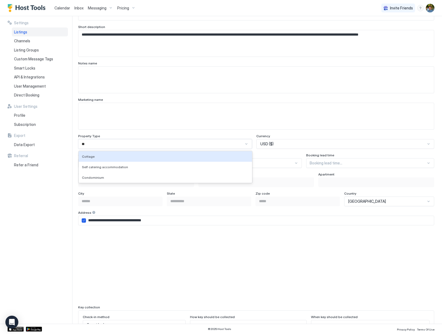
scroll to position [0, 0]
type input "***"
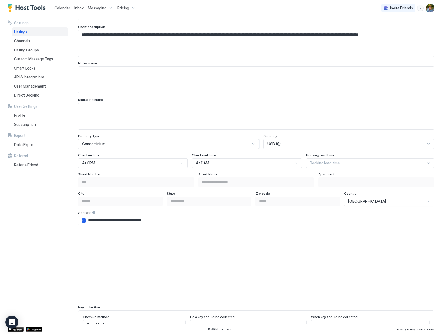
click at [328, 163] on div at bounding box center [367, 162] width 116 height 5
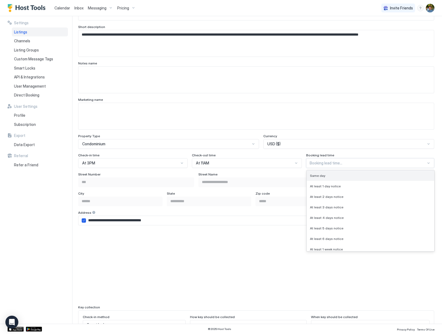
click at [327, 172] on div "Same day" at bounding box center [369, 175] width 127 height 11
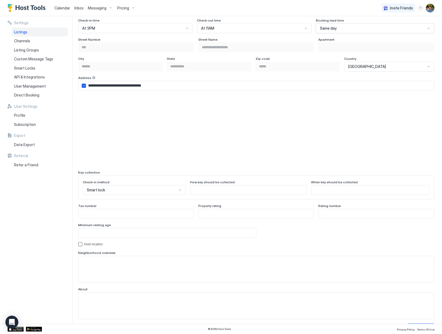
scroll to position [367, 0]
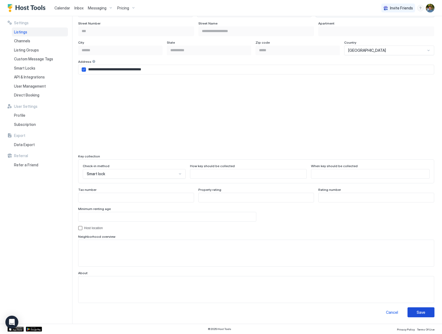
click at [418, 294] on div "Save" at bounding box center [420, 312] width 9 height 6
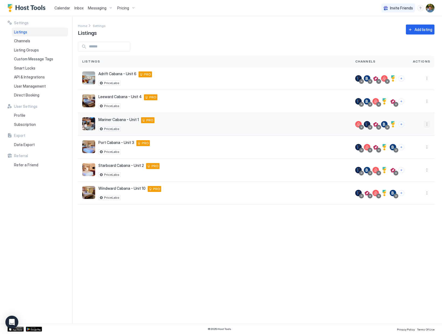
click at [425, 126] on button "More options" at bounding box center [426, 124] width 6 height 6
click at [34, 95] on div at bounding box center [221, 167] width 442 height 334
click at [34, 95] on span "Direct Booking" at bounding box center [26, 95] width 25 height 5
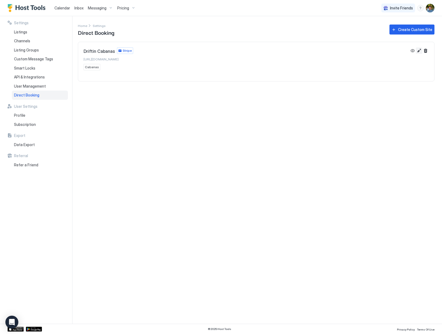
click at [419, 51] on button "Edit" at bounding box center [418, 50] width 6 height 6
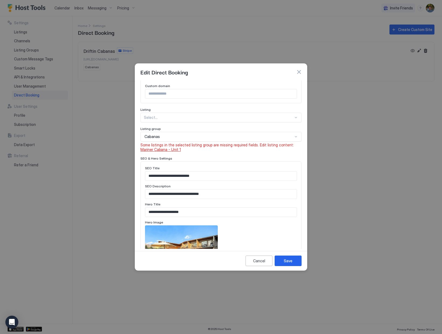
scroll to position [162, 0]
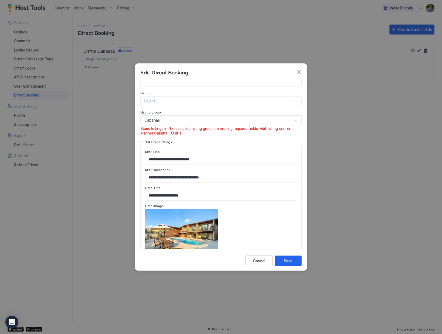
click at [166, 135] on span "Mariner Cabana - Unit 1" at bounding box center [160, 133] width 40 height 5
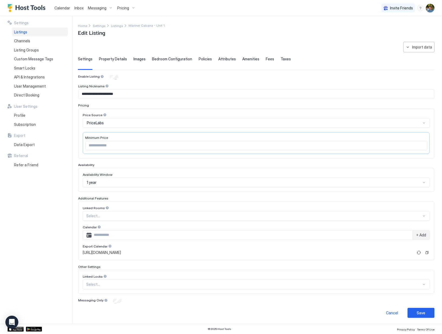
type input "*"
click at [109, 58] on span "Property Details" at bounding box center [113, 59] width 28 height 5
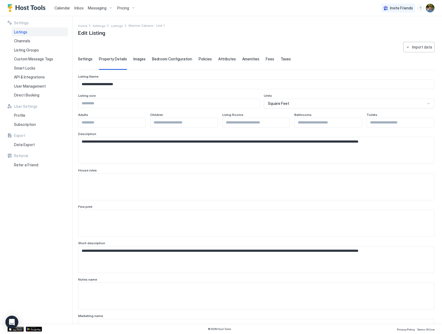
click at [139, 61] on span "Images" at bounding box center [139, 59] width 12 height 5
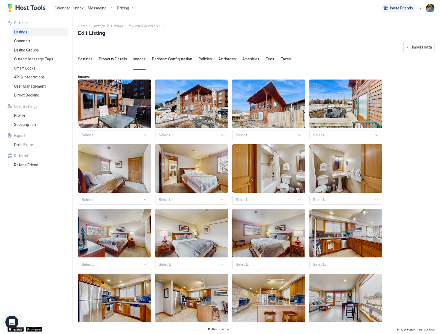
click at [179, 62] on div "Bedroom Configuration" at bounding box center [172, 63] width 40 height 13
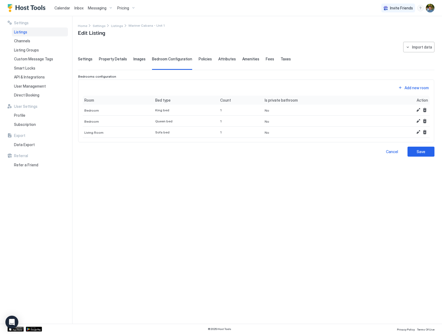
click at [201, 60] on span "Policies" at bounding box center [204, 59] width 13 height 5
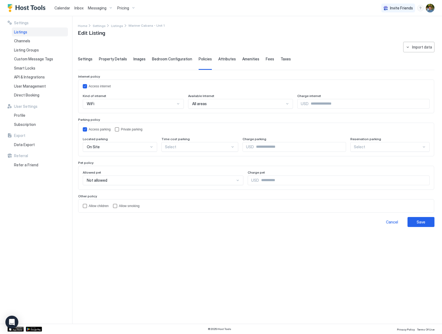
click at [228, 58] on span "Attributes" at bounding box center [227, 59] width 18 height 5
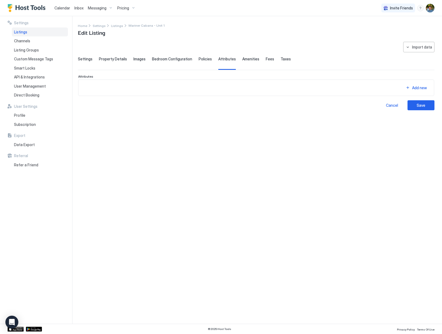
click at [242, 57] on span "Amenities" at bounding box center [250, 59] width 17 height 5
click at [267, 60] on span "Fees" at bounding box center [269, 59] width 8 height 5
click at [281, 60] on span "Taxes" at bounding box center [285, 59] width 10 height 5
click at [422, 86] on div "Add tax" at bounding box center [419, 84] width 15 height 6
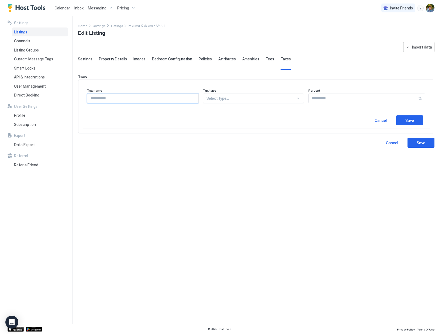
click at [178, 102] on input "Input Field" at bounding box center [142, 98] width 111 height 9
click at [382, 122] on div "Cancel" at bounding box center [380, 120] width 12 height 6
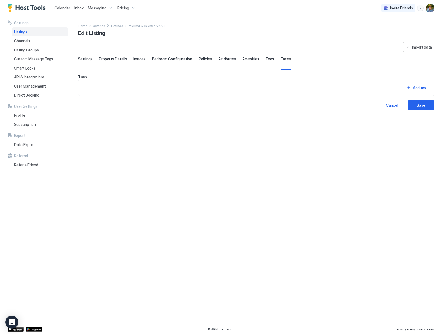
click at [237, 193] on div "**********" at bounding box center [256, 179] width 356 height 275
click at [421, 86] on div "Add tax" at bounding box center [419, 84] width 15 height 6
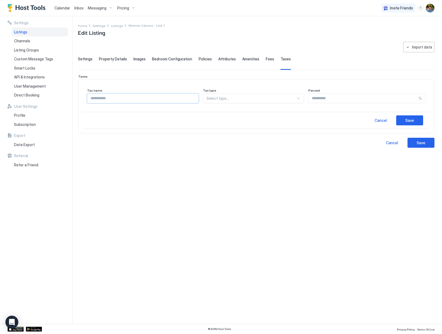
click at [118, 97] on input "Input Field" at bounding box center [142, 98] width 111 height 9
type input "**********"
click at [296, 99] on div at bounding box center [298, 98] width 4 height 4
click at [246, 113] on div "Sales Tax Excluded" at bounding box center [253, 111] width 100 height 11
click at [385, 101] on input "Input Field" at bounding box center [365, 98] width 106 height 9
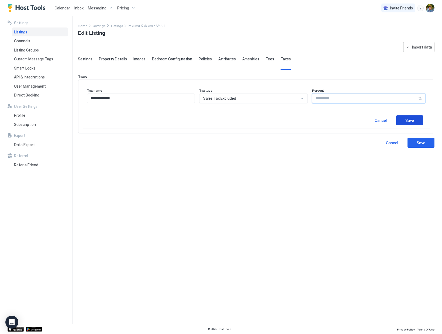
type input "****"
click at [414, 124] on button "Save" at bounding box center [409, 120] width 27 height 10
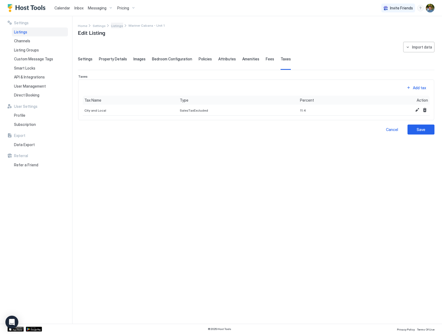
click at [111, 26] on span "Listings" at bounding box center [117, 26] width 12 height 4
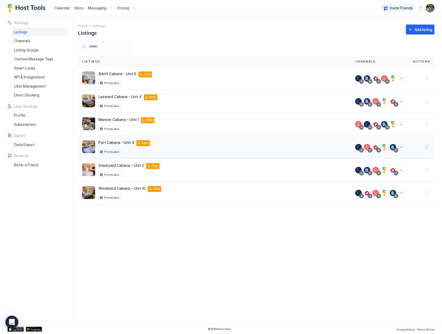
click at [427, 146] on button "More options" at bounding box center [426, 147] width 6 height 6
click at [410, 172] on span "Listing Settings" at bounding box center [414, 172] width 24 height 4
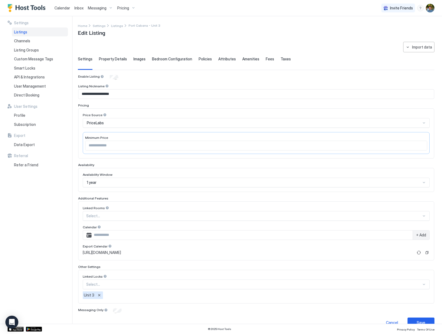
click at [280, 60] on span "Taxes" at bounding box center [285, 59] width 10 height 5
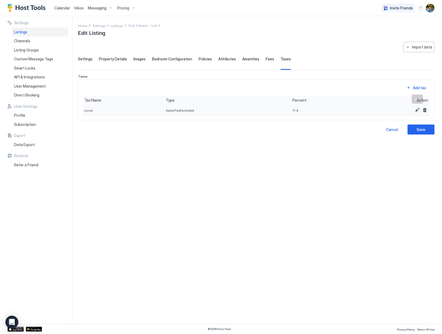
click at [416, 112] on button "Edit" at bounding box center [417, 110] width 6 height 6
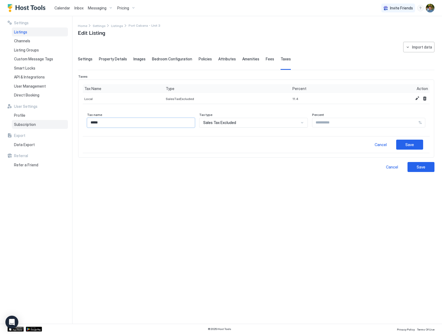
drag, startPoint x: 121, startPoint y: 123, endPoint x: 57, endPoint y: 121, distance: 64.1
click at [57, 121] on div "**********" at bounding box center [221, 169] width 442 height 307
type input "*****"
click at [413, 147] on div "Save" at bounding box center [409, 145] width 9 height 6
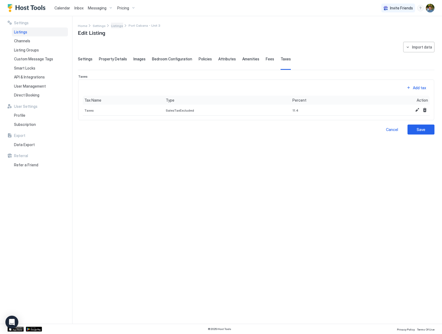
click at [115, 26] on span "Listings" at bounding box center [117, 26] width 12 height 4
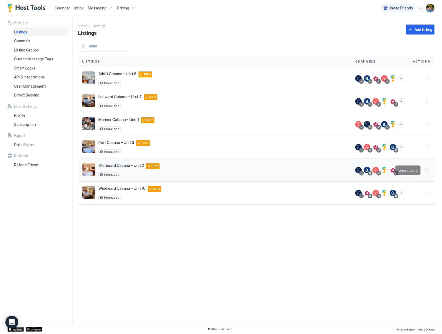
click at [427, 171] on button "More options" at bounding box center [426, 170] width 6 height 6
click at [417, 197] on span "Listing Settings" at bounding box center [414, 195] width 24 height 4
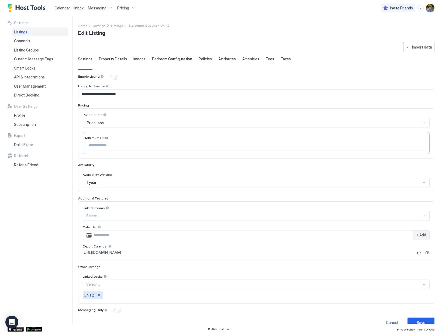
click at [280, 61] on span "Taxes" at bounding box center [285, 59] width 10 height 5
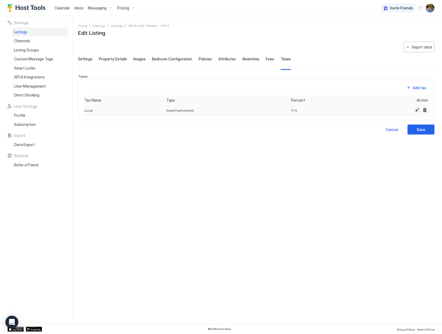
click at [415, 109] on button "Edit" at bounding box center [417, 110] width 6 height 6
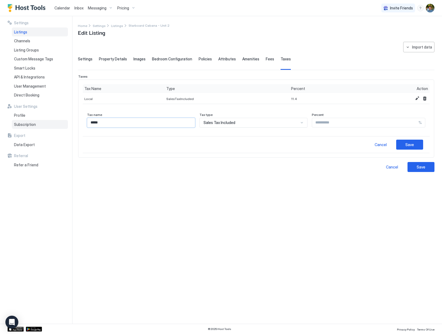
drag, startPoint x: 110, startPoint y: 123, endPoint x: 62, endPoint y: 125, distance: 47.4
click at [62, 125] on div "**********" at bounding box center [221, 169] width 442 height 307
type input "*****"
click at [412, 144] on div "Save" at bounding box center [409, 145] width 9 height 6
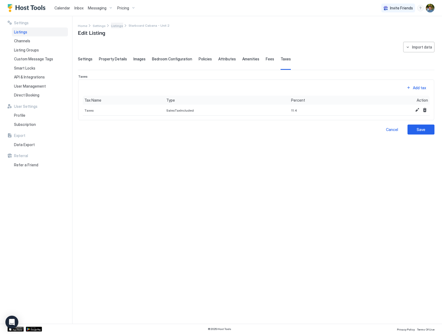
click at [113, 25] on span "Listings" at bounding box center [117, 26] width 12 height 4
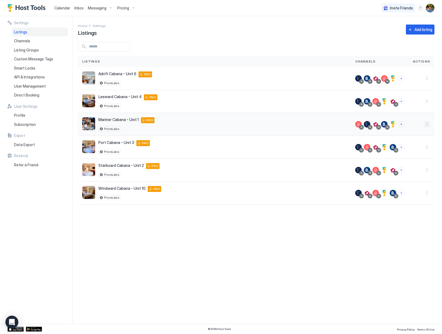
click at [426, 122] on button "More options" at bounding box center [426, 124] width 6 height 6
click at [418, 149] on span "Listing Settings" at bounding box center [414, 149] width 24 height 4
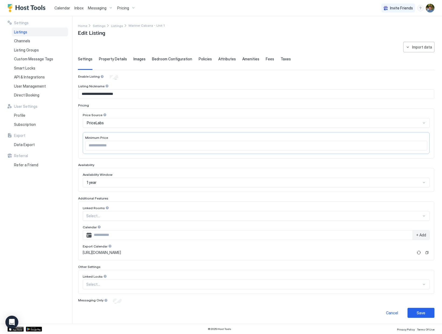
click at [281, 60] on span "Taxes" at bounding box center [285, 59] width 10 height 5
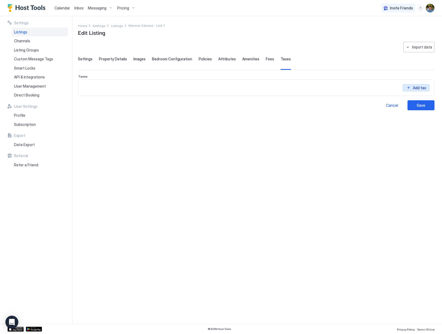
click at [416, 86] on div "Add tax" at bounding box center [419, 84] width 15 height 6
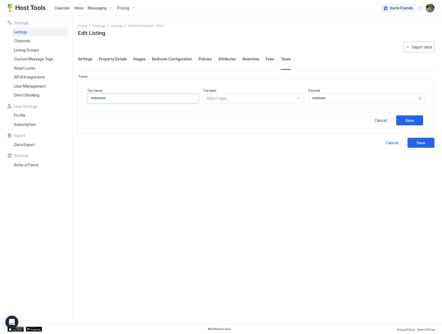
click at [147, 99] on input "Input Field" at bounding box center [142, 98] width 111 height 9
type input "*****"
click at [296, 97] on div at bounding box center [298, 98] width 4 height 4
click at [254, 111] on div "Sales Tax Excluded" at bounding box center [254, 111] width 94 height 4
click at [326, 101] on input "Input Field" at bounding box center [365, 98] width 106 height 9
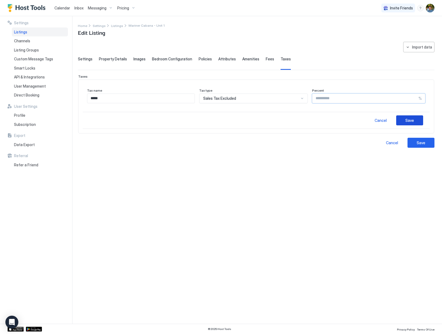
type input "****"
click at [401, 118] on button "Save" at bounding box center [409, 120] width 27 height 10
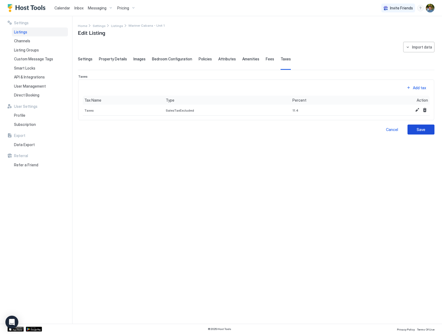
click at [425, 130] on button "Save" at bounding box center [420, 129] width 27 height 10
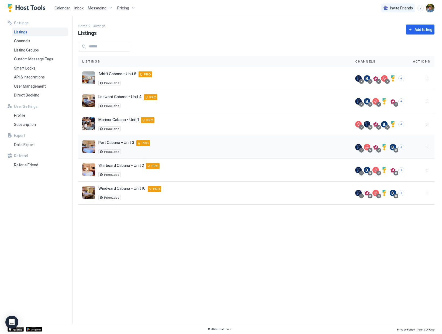
click at [428, 148] on button "More options" at bounding box center [426, 147] width 6 height 6
click at [410, 171] on span "Listing Settings" at bounding box center [414, 172] width 24 height 4
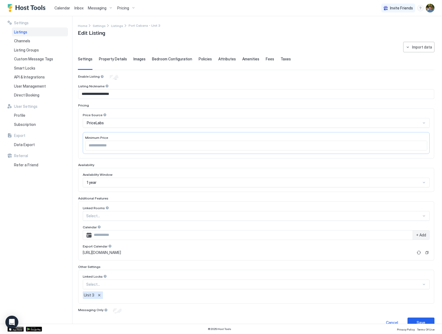
click at [286, 59] on div "Settings Property Details Images Bedroom Configuration Policies Attributes Amen…" at bounding box center [256, 63] width 356 height 13
click at [284, 59] on span "Taxes" at bounding box center [285, 59] width 10 height 5
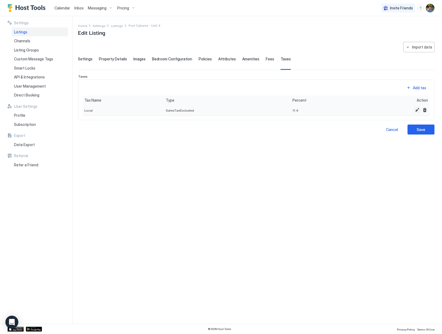
click at [418, 111] on button "Edit" at bounding box center [417, 110] width 6 height 6
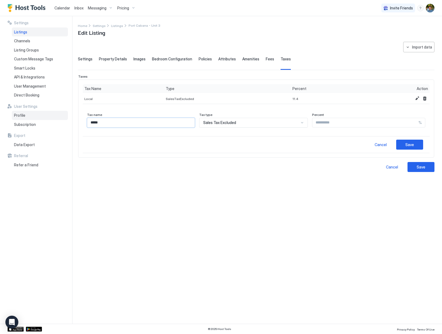
drag, startPoint x: 93, startPoint y: 121, endPoint x: 52, endPoint y: 117, distance: 41.5
click at [52, 117] on div "**********" at bounding box center [221, 169] width 442 height 307
type input "*****"
click at [408, 142] on div "Save" at bounding box center [409, 145] width 9 height 6
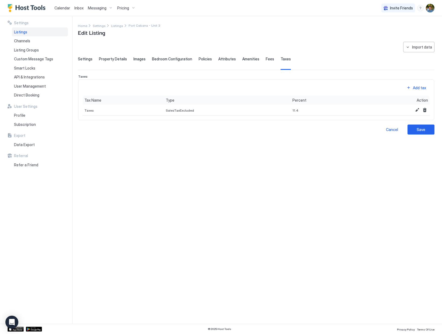
click at [267, 58] on span "Fees" at bounding box center [269, 59] width 8 height 5
click at [417, 110] on button "Edit" at bounding box center [417, 110] width 6 height 6
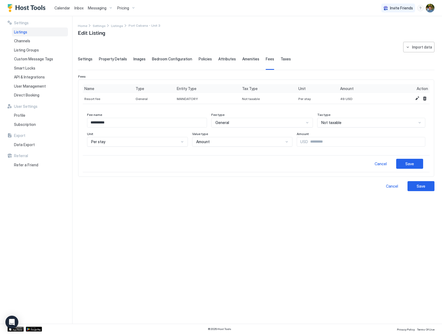
click at [340, 125] on span "Not taxable" at bounding box center [331, 122] width 20 height 5
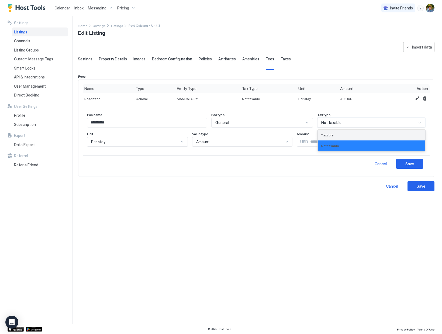
click at [338, 132] on div "Taxable" at bounding box center [370, 135] width 107 height 11
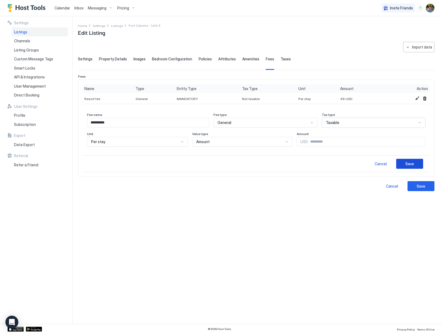
click at [413, 162] on div "Save" at bounding box center [409, 164] width 9 height 6
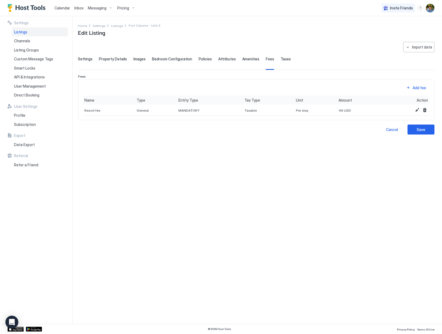
click at [280, 60] on span "Taxes" at bounding box center [285, 59] width 10 height 5
click at [411, 125] on button "Save" at bounding box center [420, 129] width 27 height 10
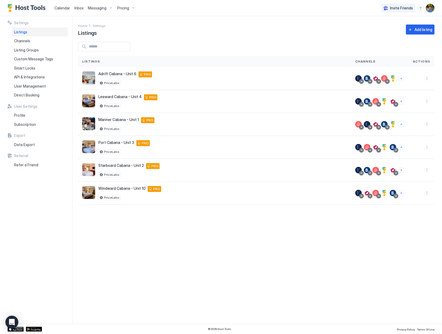
click at [76, 10] on span "Inbox" at bounding box center [78, 8] width 9 height 5
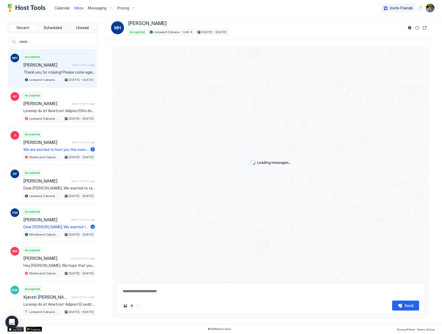
scroll to position [501, 0]
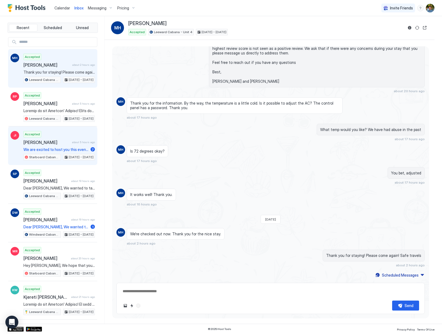
click at [51, 144] on span "[PERSON_NAME]" at bounding box center [46, 141] width 46 height 5
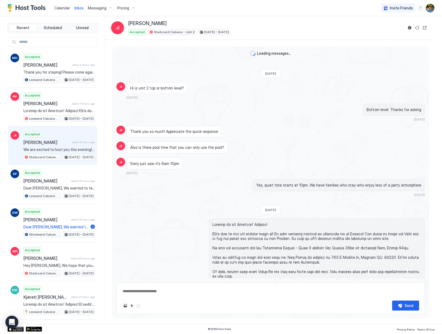
scroll to position [411, 0]
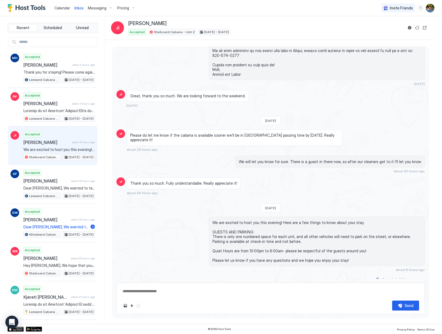
click at [60, 9] on span "Calendar" at bounding box center [62, 8] width 16 height 5
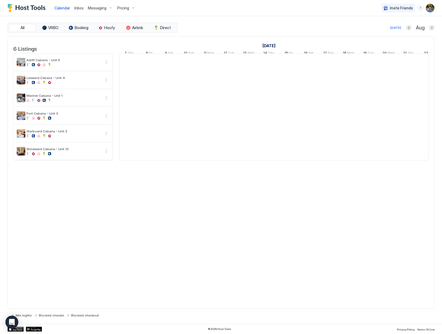
scroll to position [0, 299]
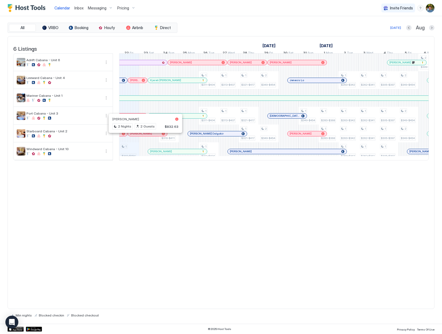
click at [143, 136] on div at bounding box center [143, 133] width 4 height 4
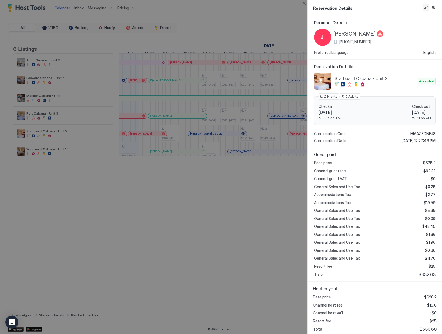
click at [424, 5] on button "Edit reservation" at bounding box center [425, 7] width 6 height 6
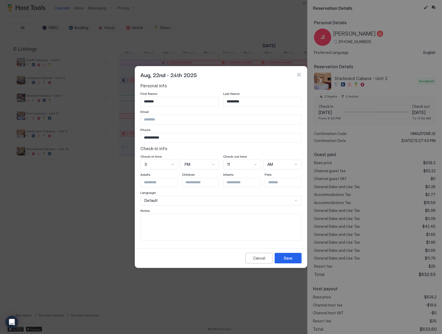
scroll to position [7, 0]
click at [172, 162] on div "**********" at bounding box center [220, 162] width 161 height 158
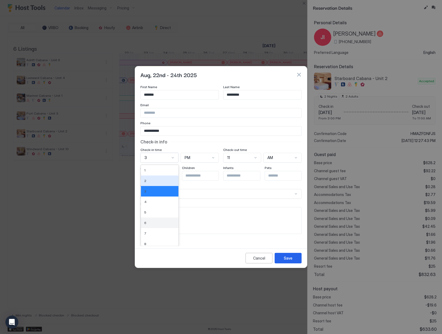
scroll to position [45, 0]
click at [151, 238] on div "12" at bounding box center [159, 240] width 37 height 11
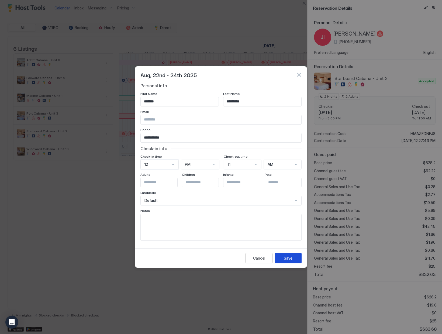
click at [290, 256] on div "Save" at bounding box center [288, 258] width 9 height 6
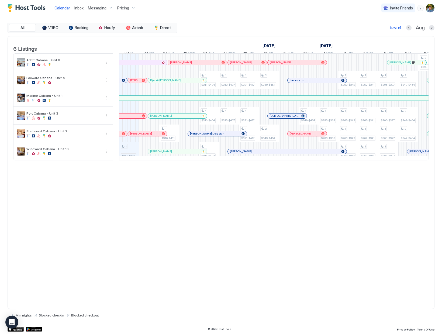
click at [151, 136] on div at bounding box center [151, 133] width 4 height 4
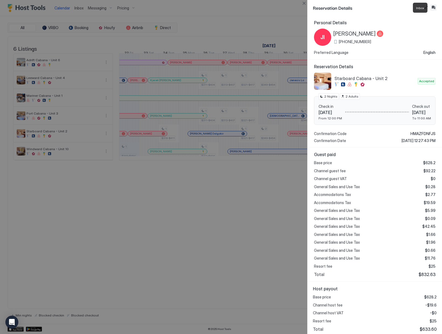
click at [435, 7] on button "Inbox" at bounding box center [433, 7] width 6 height 6
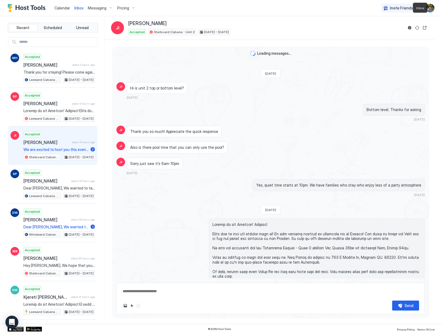
scroll to position [411, 0]
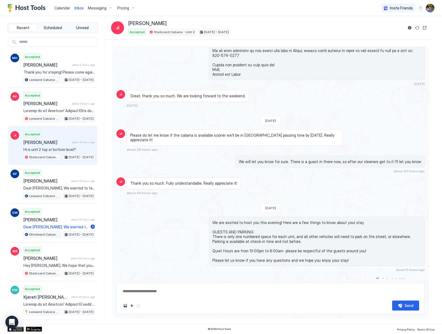
click at [179, 294] on textarea at bounding box center [270, 291] width 297 height 10
paste textarea "**********"
type textarea "**********"
click at [405, 294] on div "Send" at bounding box center [408, 305] width 9 height 6
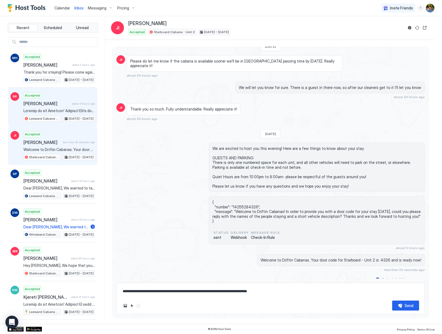
click at [44, 107] on div "Accepted [PERSON_NAME] about 5 hours ago Leeward Cabana - Unit [DATE] - [DATE]" at bounding box center [58, 107] width 71 height 30
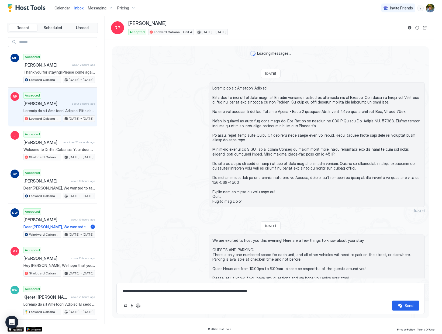
scroll to position [78, 0]
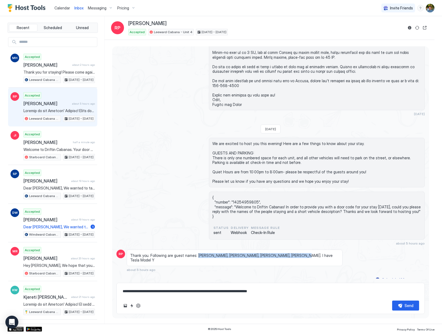
drag, startPoint x: 195, startPoint y: 254, endPoint x: 284, endPoint y: 254, distance: 89.7
click at [284, 254] on span "Thank you. Following are guest names: [PERSON_NAME], [PERSON_NAME], [PERSON_NAM…" at bounding box center [234, 257] width 209 height 9
copy span "[PERSON_NAME], [PERSON_NAME], [PERSON_NAME], [PERSON_NAME]"
drag, startPoint x: 318, startPoint y: 255, endPoint x: 297, endPoint y: 255, distance: 21.5
click at [297, 255] on span "Thank you. Following are guest names: [PERSON_NAME], [PERSON_NAME], [PERSON_NAM…" at bounding box center [234, 257] width 209 height 9
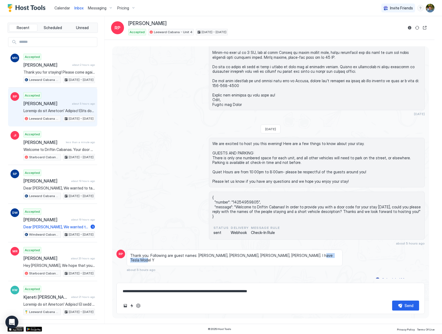
copy span "Tesla Model Y"
click at [58, 8] on span "Calendar" at bounding box center [62, 8] width 16 height 5
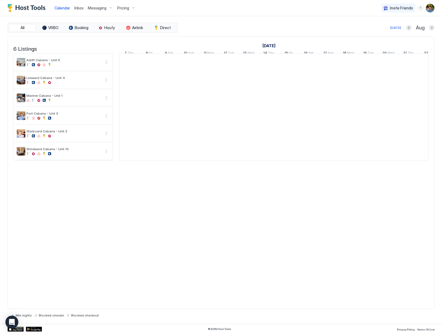
scroll to position [0, 299]
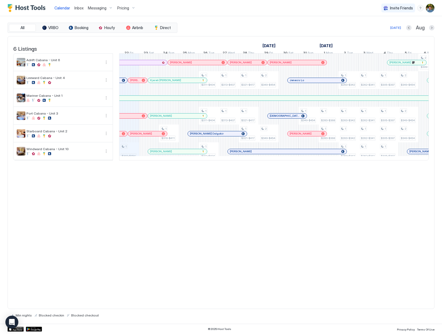
click at [130, 153] on div "1 $349-$454 1 $316-$411 1 $311-$404 1 $311-$404 1 $311-$404 1 $313-$407 1 $313-…" at bounding box center [378, 107] width 1116 height 106
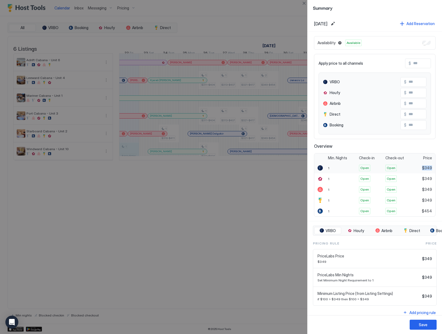
drag, startPoint x: 418, startPoint y: 167, endPoint x: 428, endPoint y: 166, distance: 9.5
click at [428, 166] on div "$349" at bounding box center [424, 167] width 21 height 11
click at [427, 166] on span "$349" at bounding box center [427, 167] width 10 height 5
click at [303, 2] on button "Close" at bounding box center [303, 3] width 6 height 6
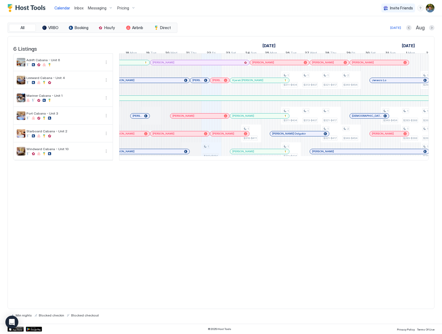
scroll to position [0, 236]
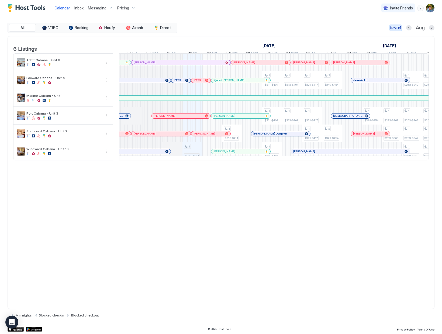
click at [396, 29] on div "[DATE]" at bounding box center [395, 27] width 11 height 5
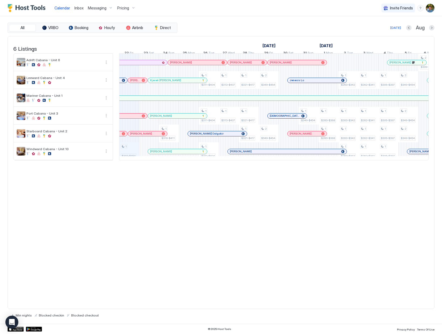
scroll to position [0, 249]
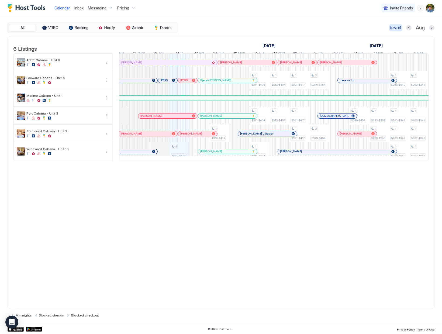
click at [397, 28] on div "[DATE]" at bounding box center [395, 27] width 11 height 5
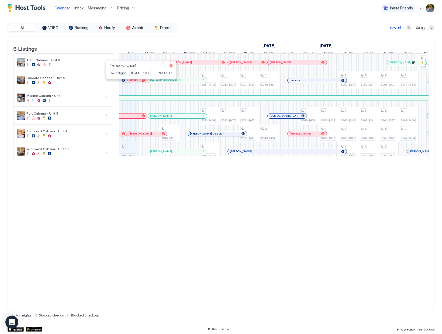
click at [138, 82] on div at bounding box center [138, 80] width 4 height 4
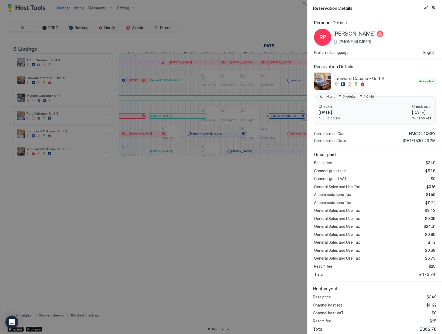
click at [433, 6] on button "Inbox" at bounding box center [433, 7] width 6 height 6
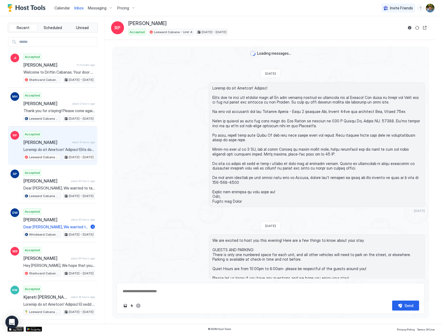
scroll to position [97, 0]
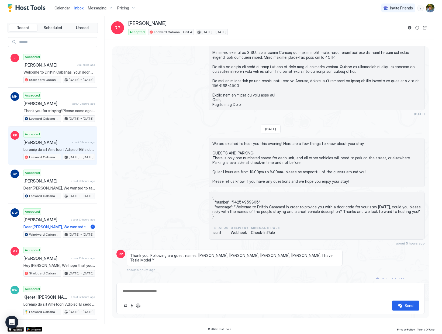
click at [182, 290] on textarea at bounding box center [270, 291] width 297 height 10
paste textarea "**********"
type textarea "**********"
click at [408, 294] on div "Send" at bounding box center [408, 305] width 9 height 6
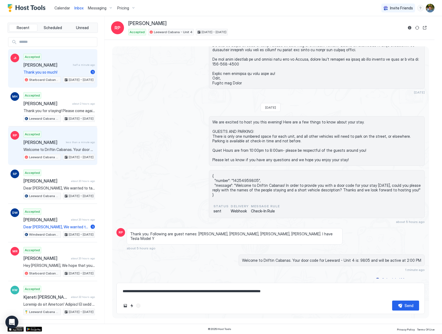
click at [40, 69] on div "Accepted [PERSON_NAME] half a minute ago Thank you so much! 1 Starboard Cabana …" at bounding box center [58, 69] width 71 height 30
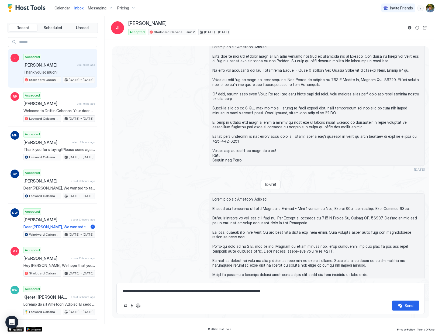
scroll to position [506, 0]
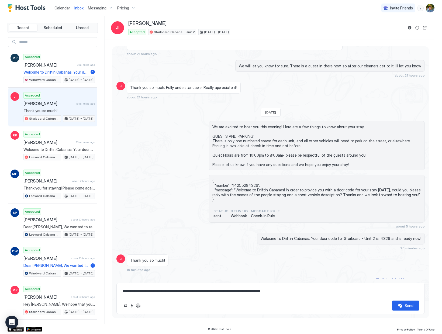
click at [302, 294] on div "© 2025 Host Tools Privacy Policy Terms Of Use" at bounding box center [221, 328] width 442 height 10
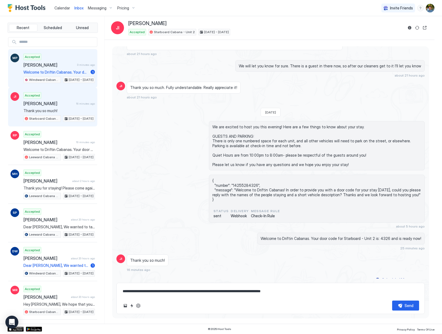
click at [55, 68] on div "Accepted [PERSON_NAME] 3 minutes ago Welcome to [PERSON_NAME]. Your door code f…" at bounding box center [58, 69] width 71 height 30
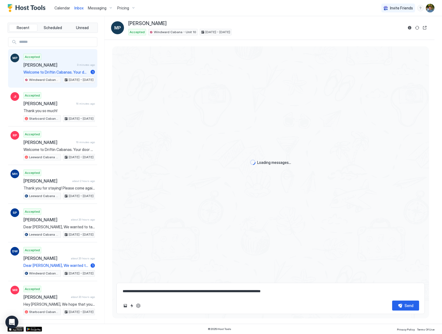
scroll to position [314, 0]
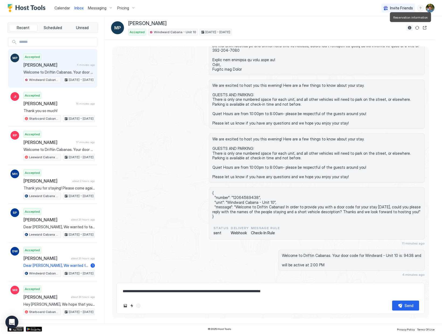
click at [410, 28] on button "Reservation information" at bounding box center [409, 28] width 6 height 6
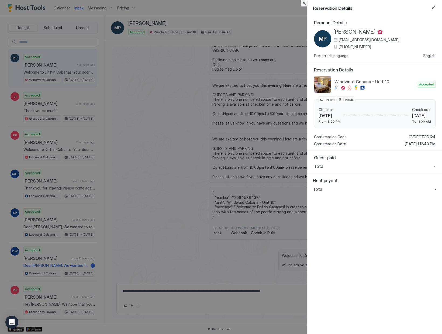
click at [301, 2] on button "Close" at bounding box center [303, 3] width 6 height 6
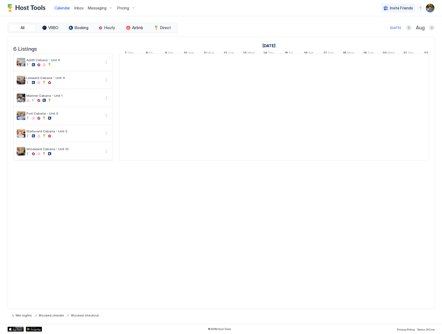
scroll to position [0, 299]
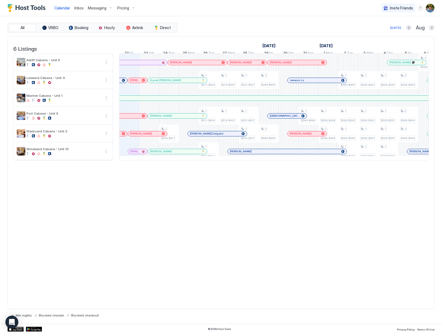
click at [137, 153] on div at bounding box center [138, 151] width 4 height 4
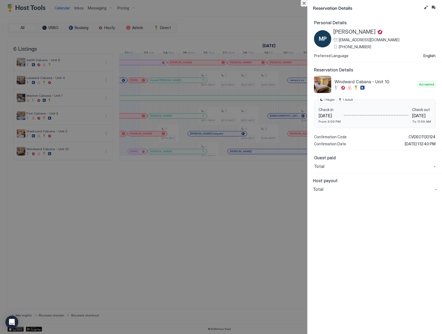
click at [305, 3] on button "Close" at bounding box center [303, 3] width 6 height 6
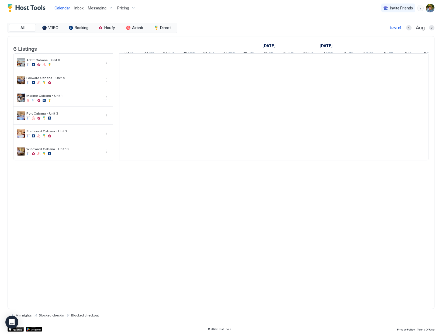
scroll to position [0, 299]
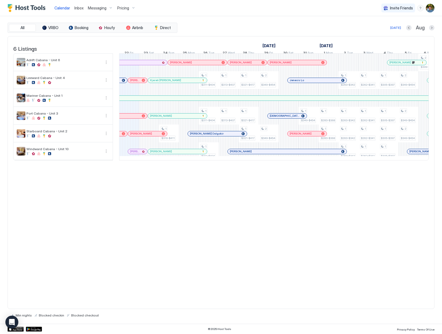
click at [135, 153] on div at bounding box center [135, 151] width 4 height 4
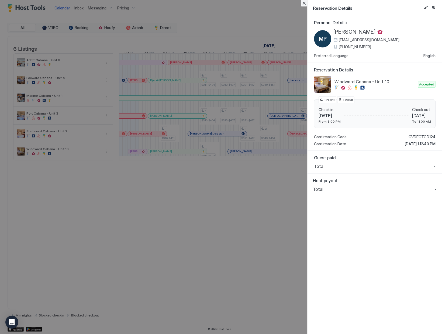
click at [305, 6] on button "Close" at bounding box center [303, 3] width 6 height 6
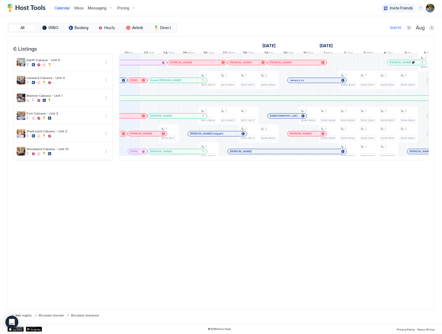
click at [341, 211] on div "6 Listings August 2025 September 2025 October 2025 7 Thu 8 Fri 9 Sat 10 Sun 11 …" at bounding box center [221, 172] width 427 height 273
click at [133, 153] on div at bounding box center [133, 151] width 4 height 4
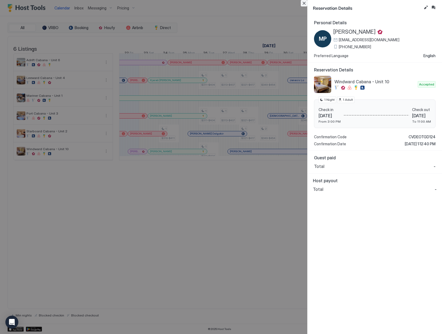
click at [302, 1] on button "Close" at bounding box center [303, 3] width 6 height 6
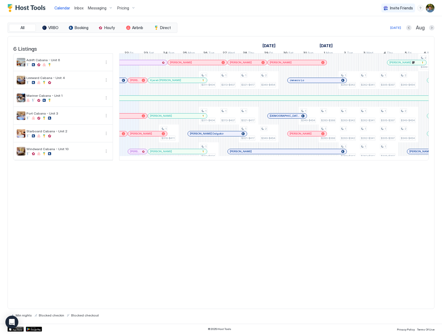
click at [268, 250] on div "6 Listings August 2025 September 2025 October 2025 7 Thu 8 Fri 9 Sat 10 Sun 11 …" at bounding box center [221, 172] width 427 height 273
click at [25, 7] on img "Host Tools Logo" at bounding box center [28, 8] width 40 height 8
click at [434, 9] on img "User profile" at bounding box center [429, 8] width 9 height 9
click at [385, 30] on span "Settings" at bounding box center [381, 30] width 15 height 5
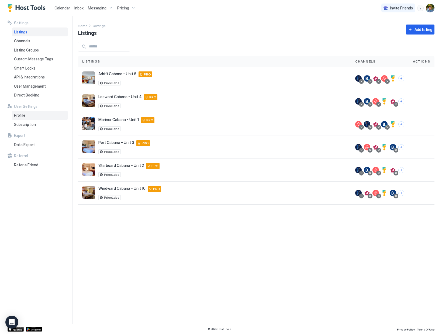
click at [29, 119] on div "Profile" at bounding box center [40, 115] width 56 height 9
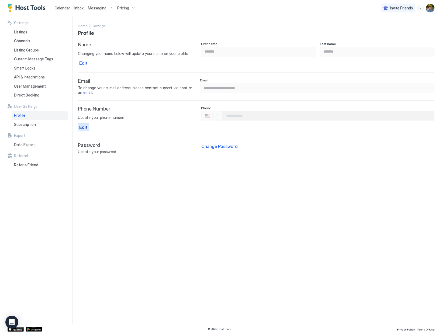
click at [83, 128] on div "Edit" at bounding box center [83, 127] width 8 height 6
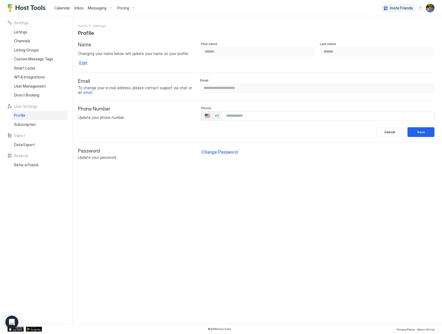
click at [265, 114] on input "Phone Number input" at bounding box center [328, 116] width 212 height 10
click at [244, 119] on input "Phone Number input" at bounding box center [328, 116] width 212 height 10
type input "***"
type input "**********"
click at [423, 130] on div "Save" at bounding box center [421, 132] width 8 height 5
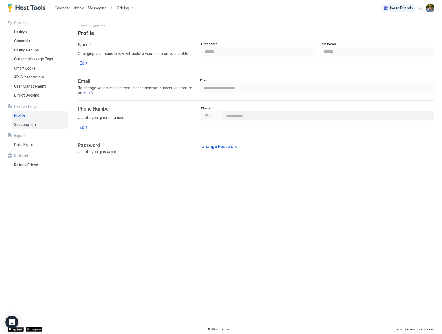
click at [25, 122] on span "Subscription" at bounding box center [25, 124] width 22 height 5
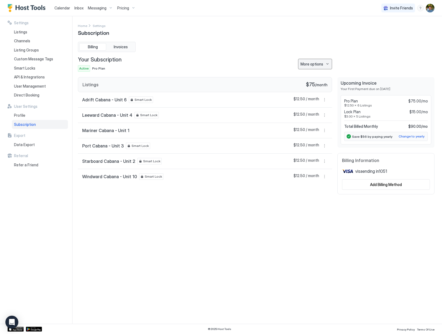
click at [314, 62] on div "More options" at bounding box center [311, 64] width 23 height 6
click at [314, 62] on div at bounding box center [221, 167] width 442 height 334
click at [407, 138] on div "Change to yearly" at bounding box center [411, 136] width 26 height 5
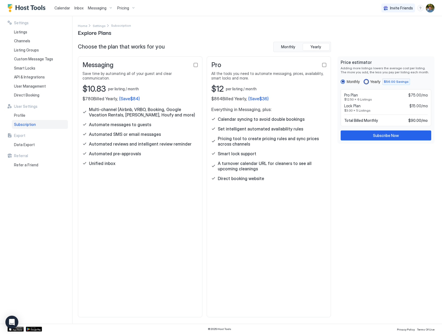
click at [368, 82] on div "yearly" at bounding box center [366, 81] width 4 height 4
click at [343, 82] on div "monthly" at bounding box center [342, 81] width 4 height 4
click at [369, 82] on div "Yearly $56.00 Savings" at bounding box center [387, 81] width 46 height 6
click at [346, 80] on div "Monthly" at bounding box center [352, 81] width 13 height 4
click at [373, 81] on div "Yearly" at bounding box center [375, 81] width 10 height 4
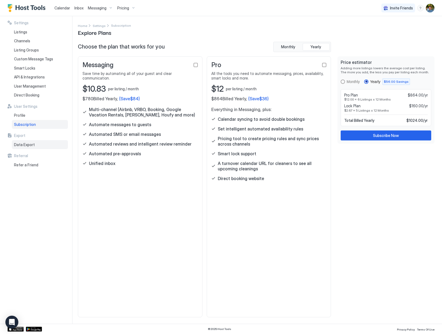
click at [24, 145] on span "Data Export" at bounding box center [24, 144] width 21 height 5
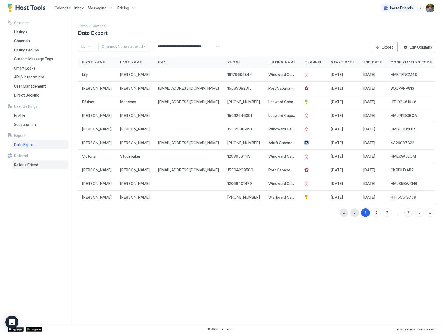
click at [27, 166] on span "Refer a Friend" at bounding box center [26, 164] width 24 height 5
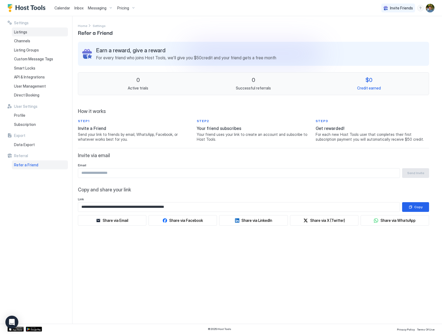
click at [26, 33] on span "Listings" at bounding box center [20, 32] width 13 height 5
